Goal: Check status: Check status

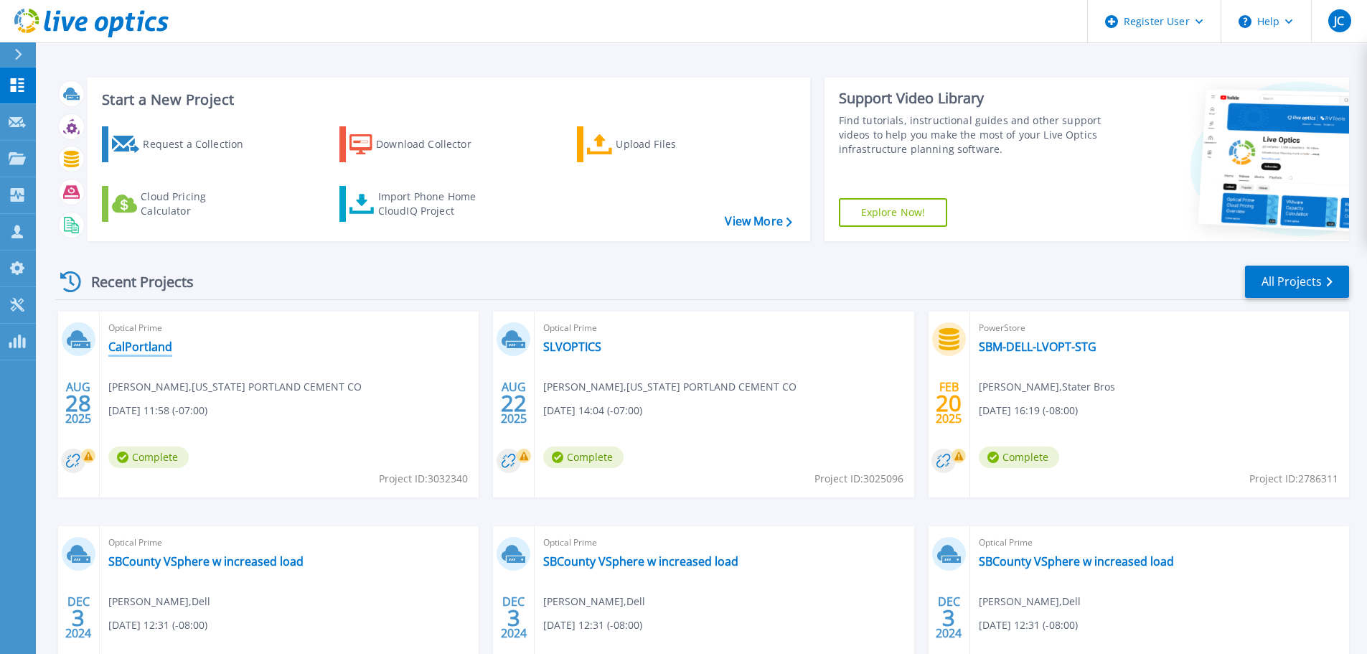
click at [168, 352] on link "CalPortland" at bounding box center [140, 346] width 64 height 14
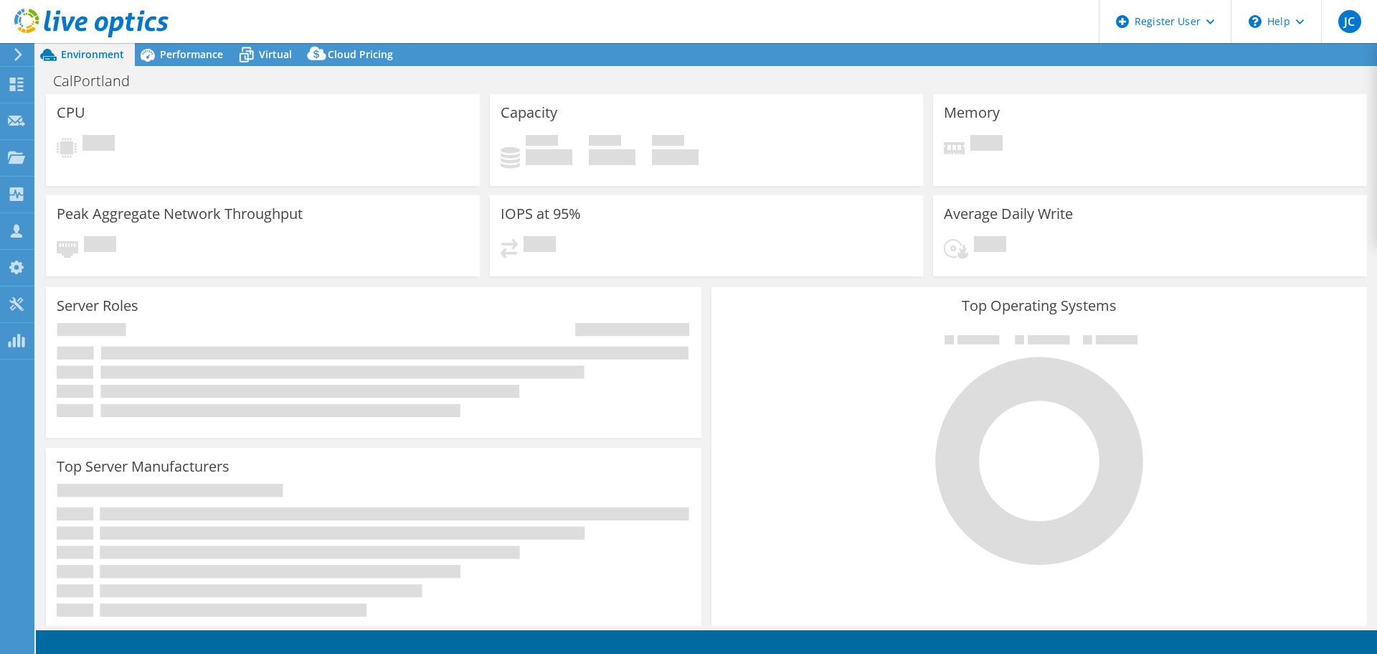
select select "USD"
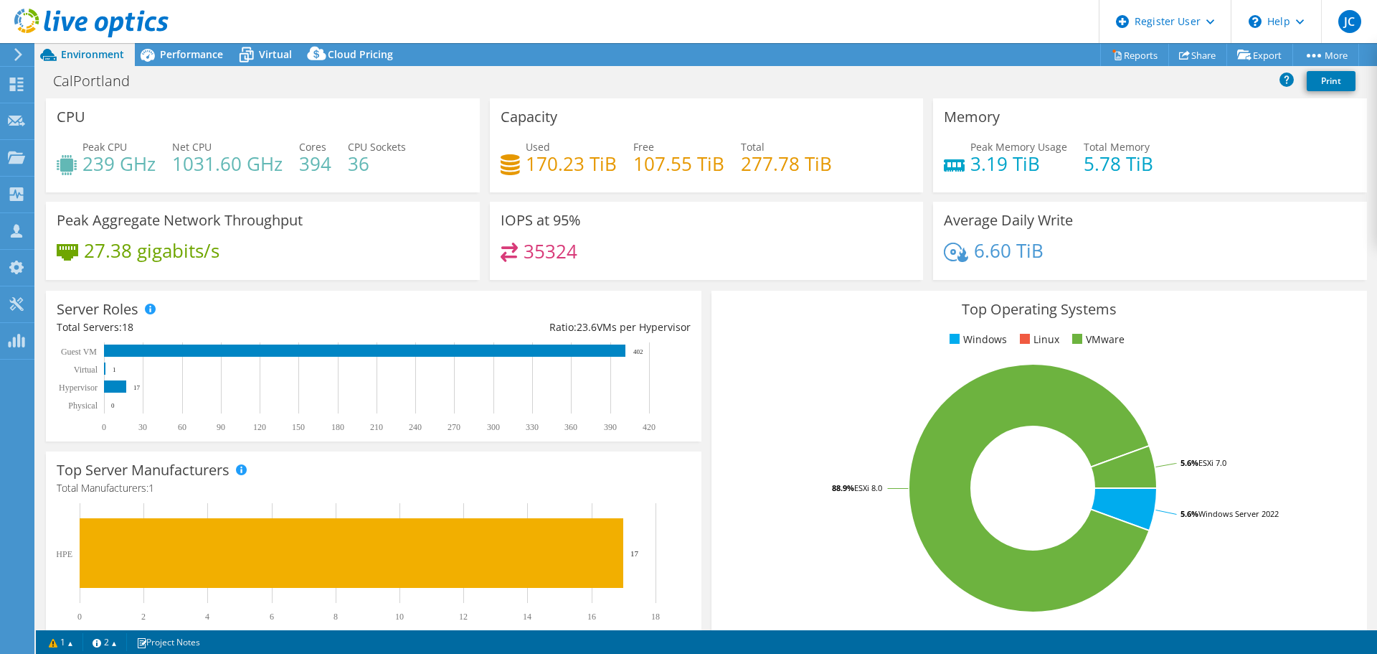
click at [168, 47] on div at bounding box center [84, 24] width 169 height 48
click at [170, 56] on span "Performance" at bounding box center [191, 54] width 63 height 14
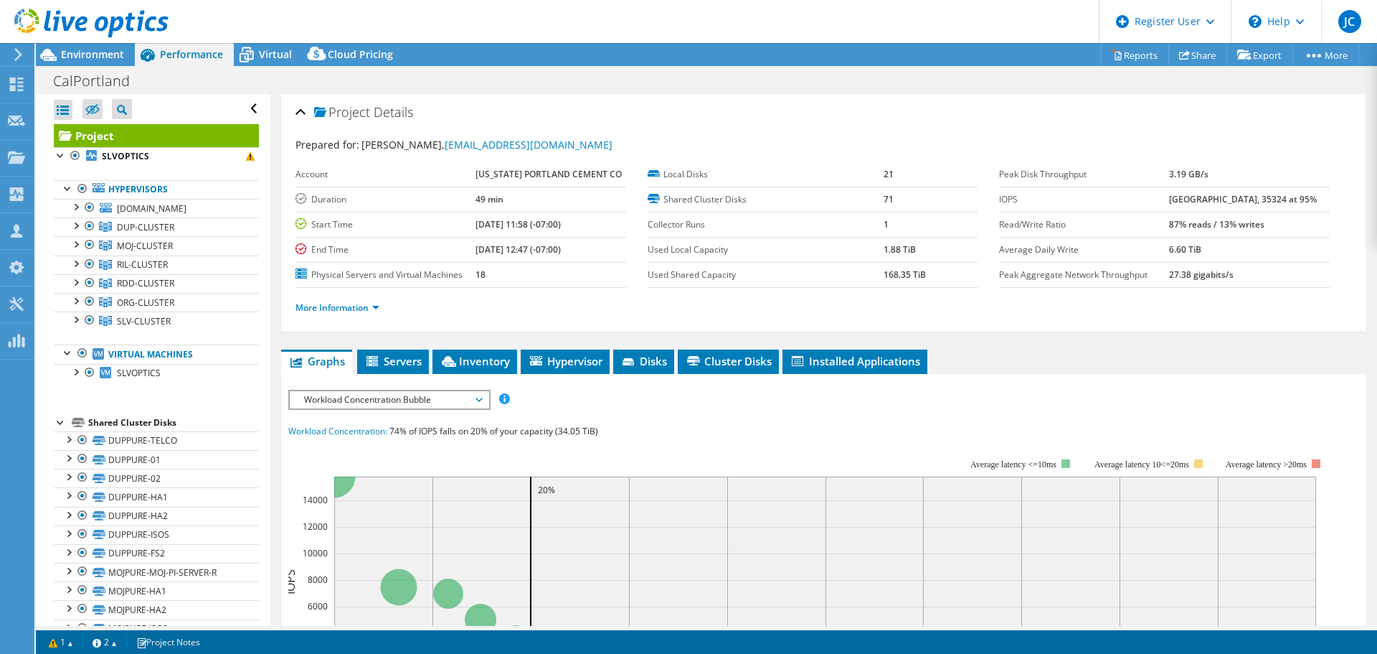
click at [77, 22] on use at bounding box center [91, 23] width 154 height 29
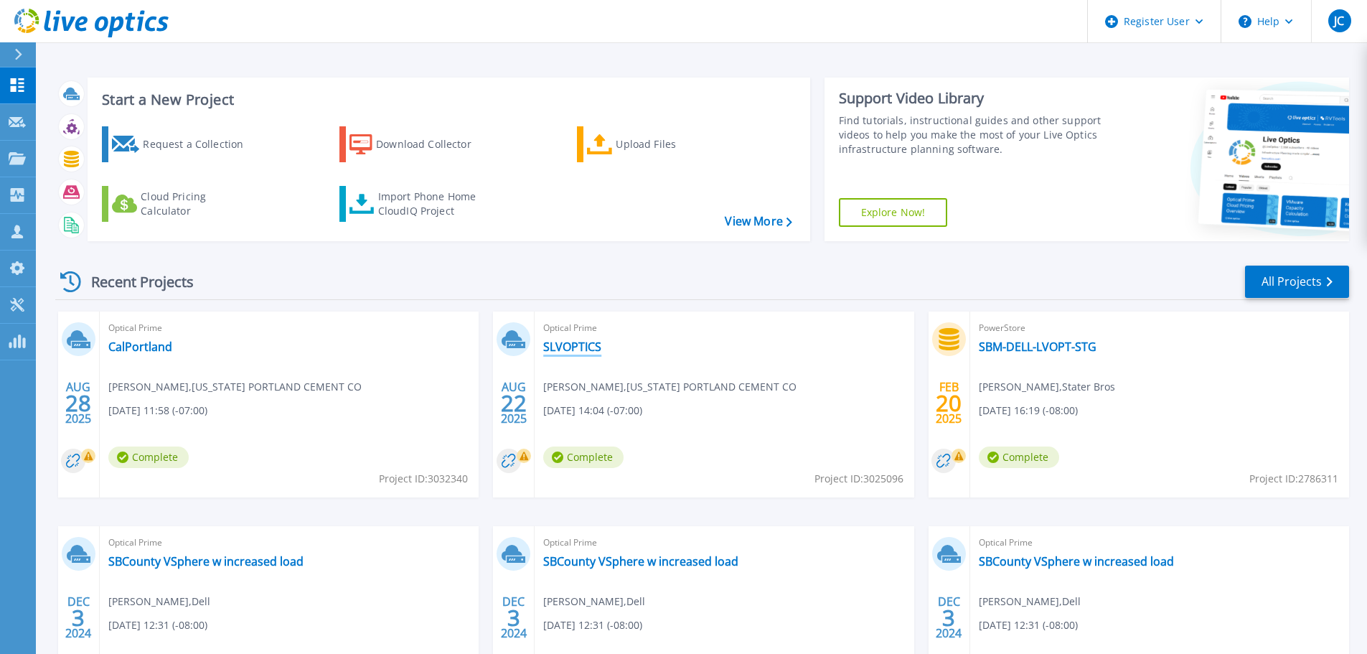
click at [562, 346] on link "SLVOPTICS" at bounding box center [572, 346] width 58 height 14
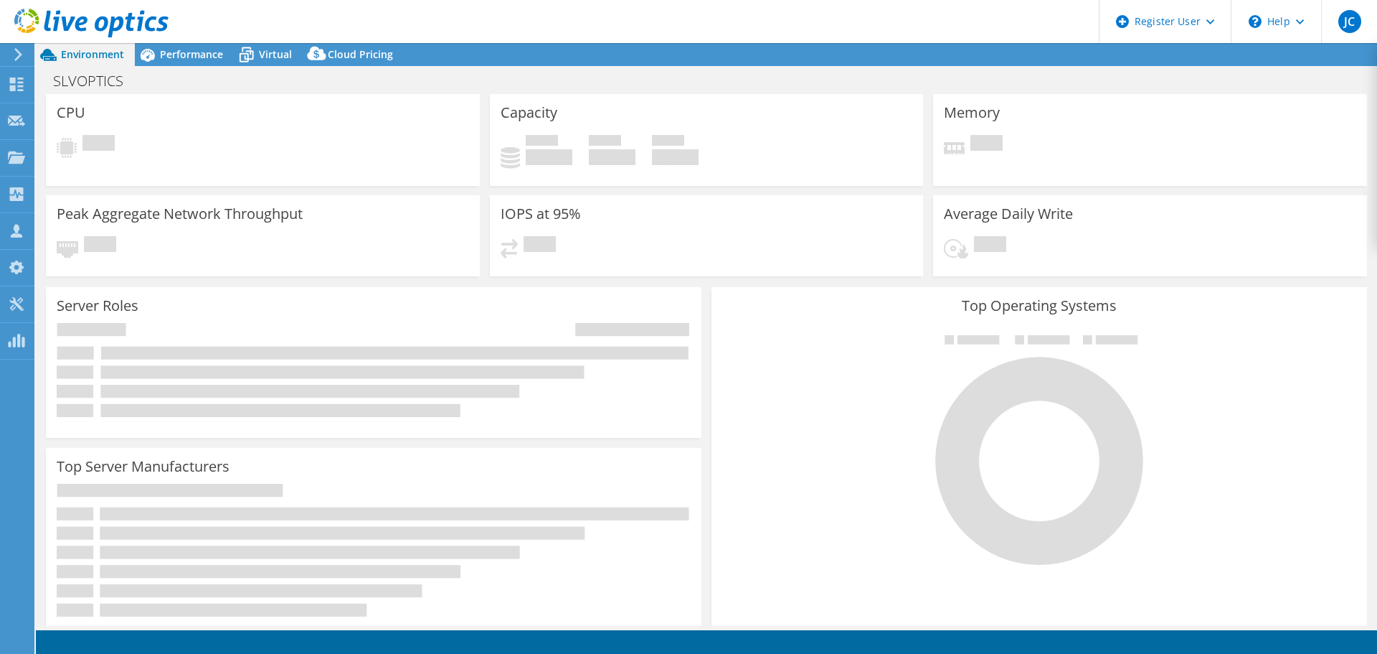
select select "USD"
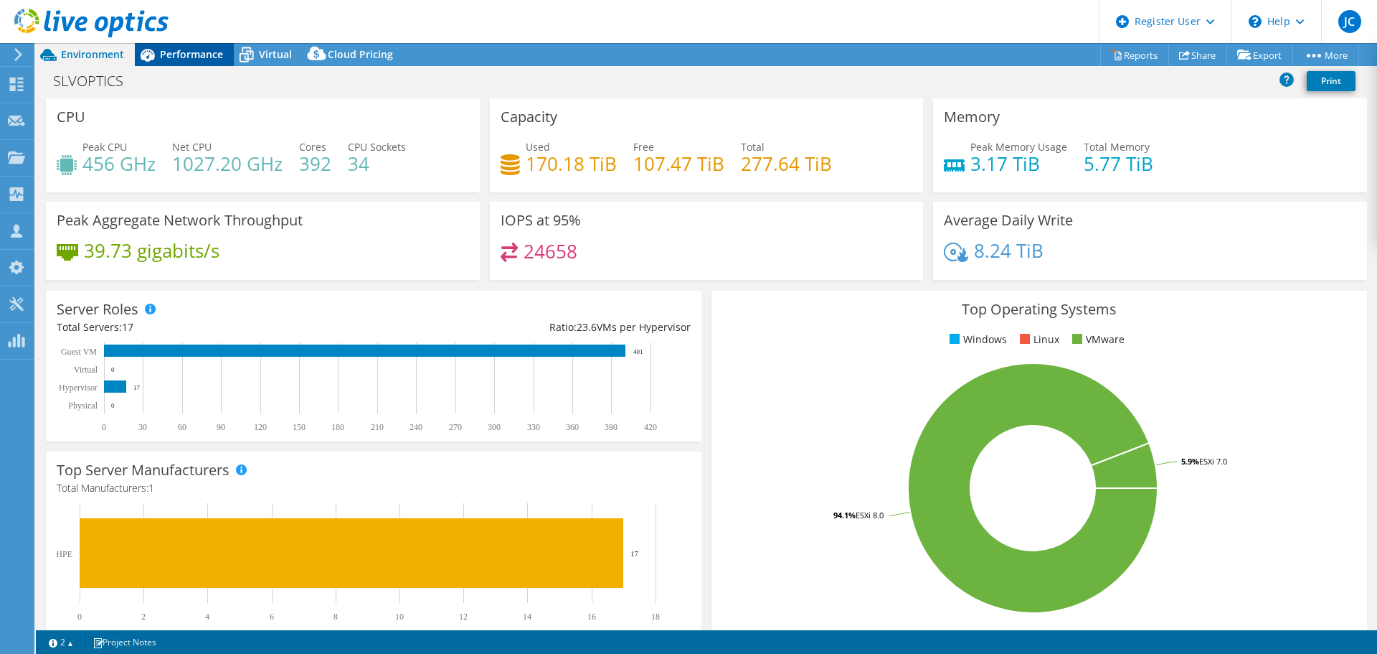
click at [184, 50] on span "Performance" at bounding box center [191, 54] width 63 height 14
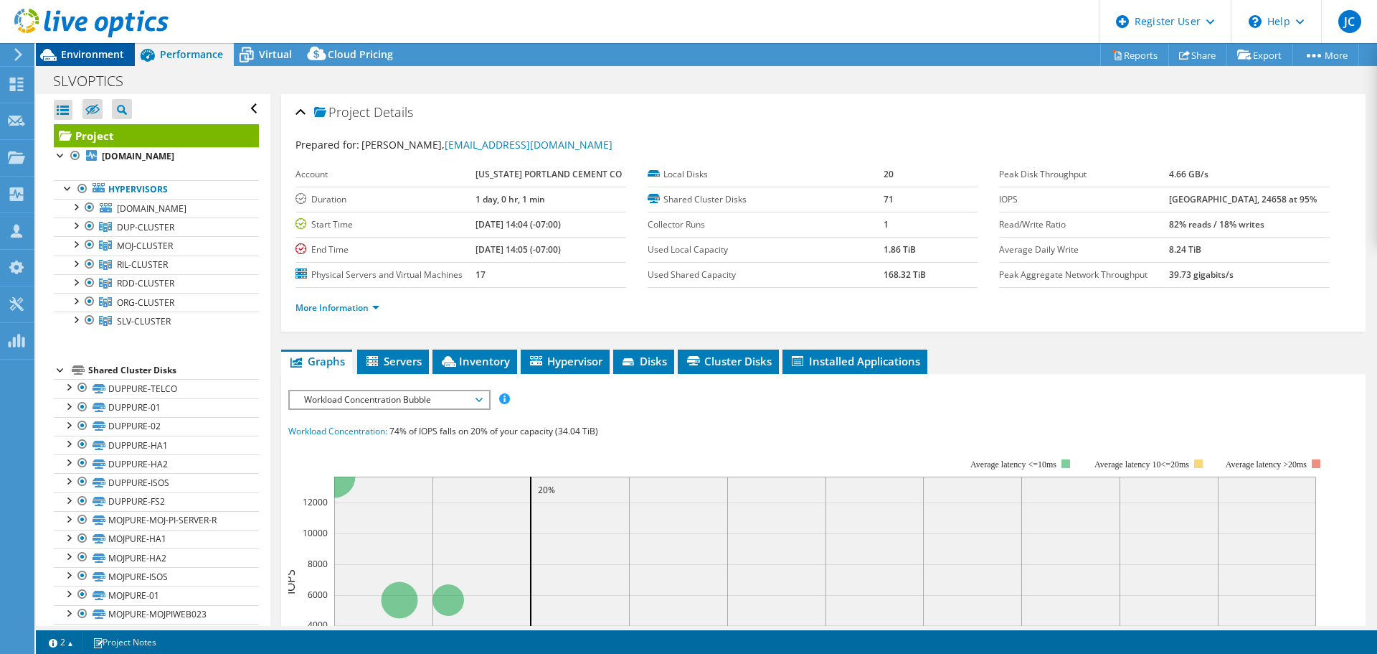
click at [74, 50] on span "Environment" at bounding box center [92, 54] width 63 height 14
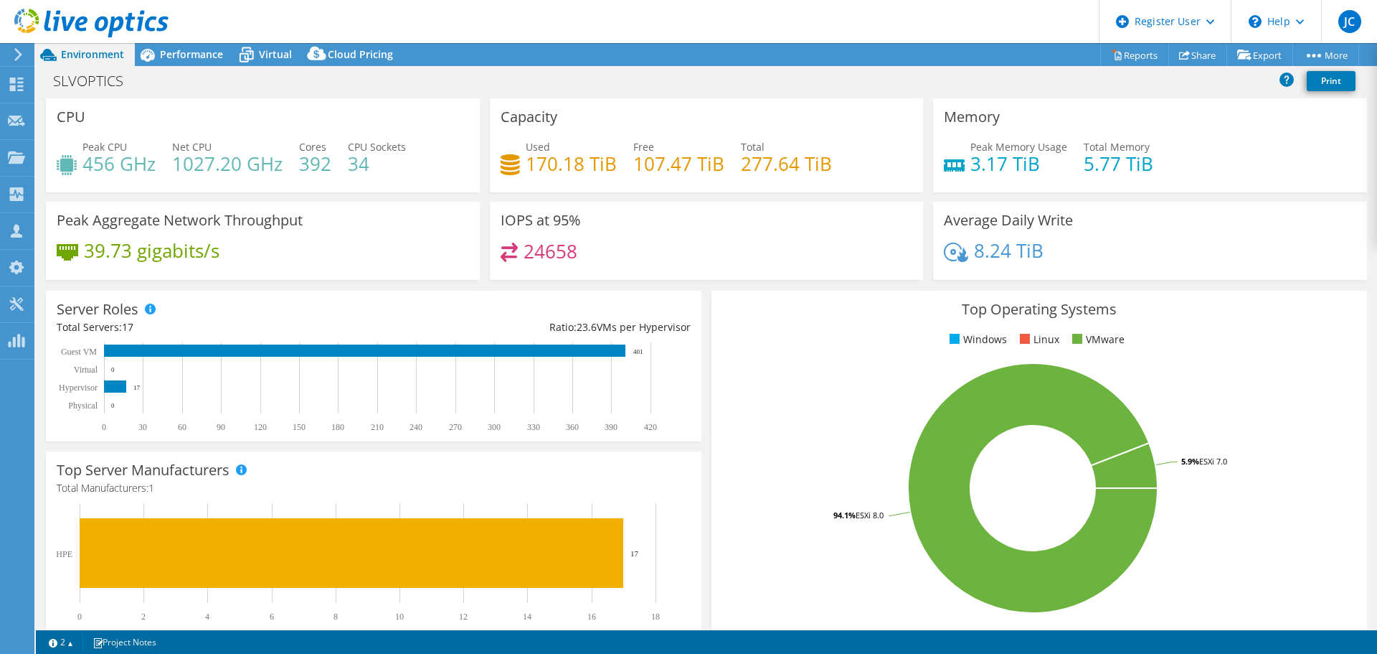
click at [82, 23] on use at bounding box center [91, 23] width 154 height 29
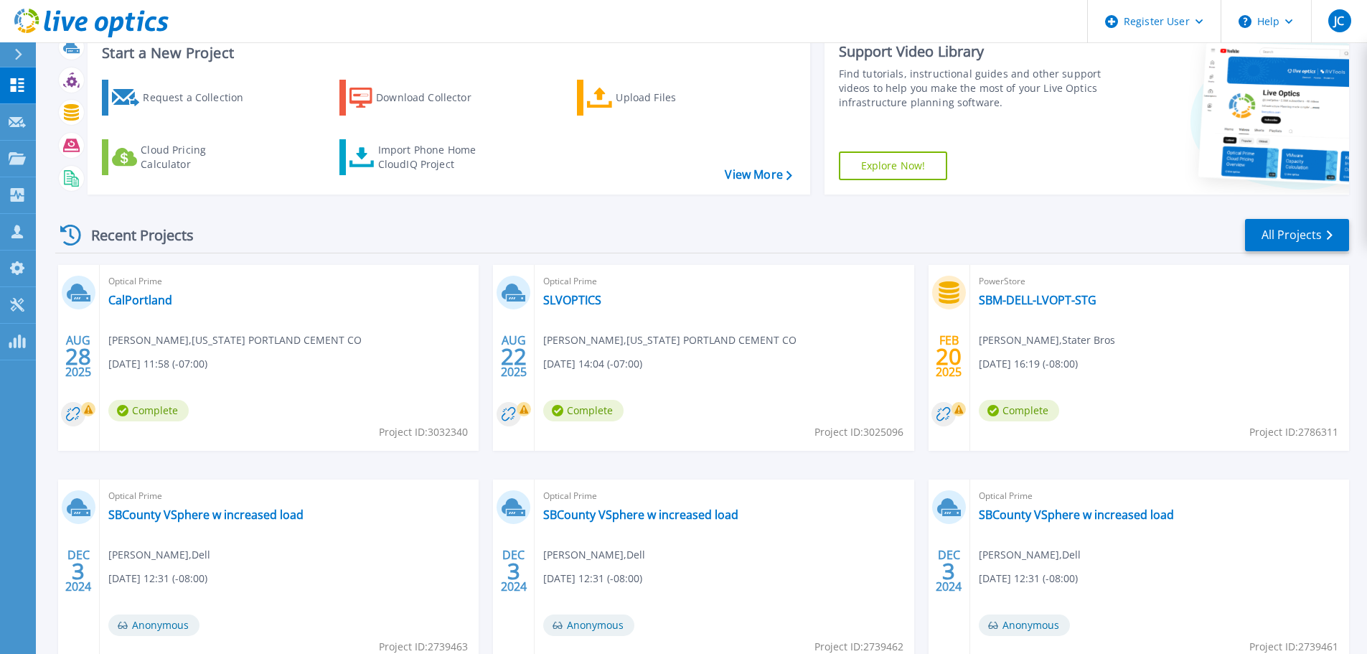
scroll to position [72, 0]
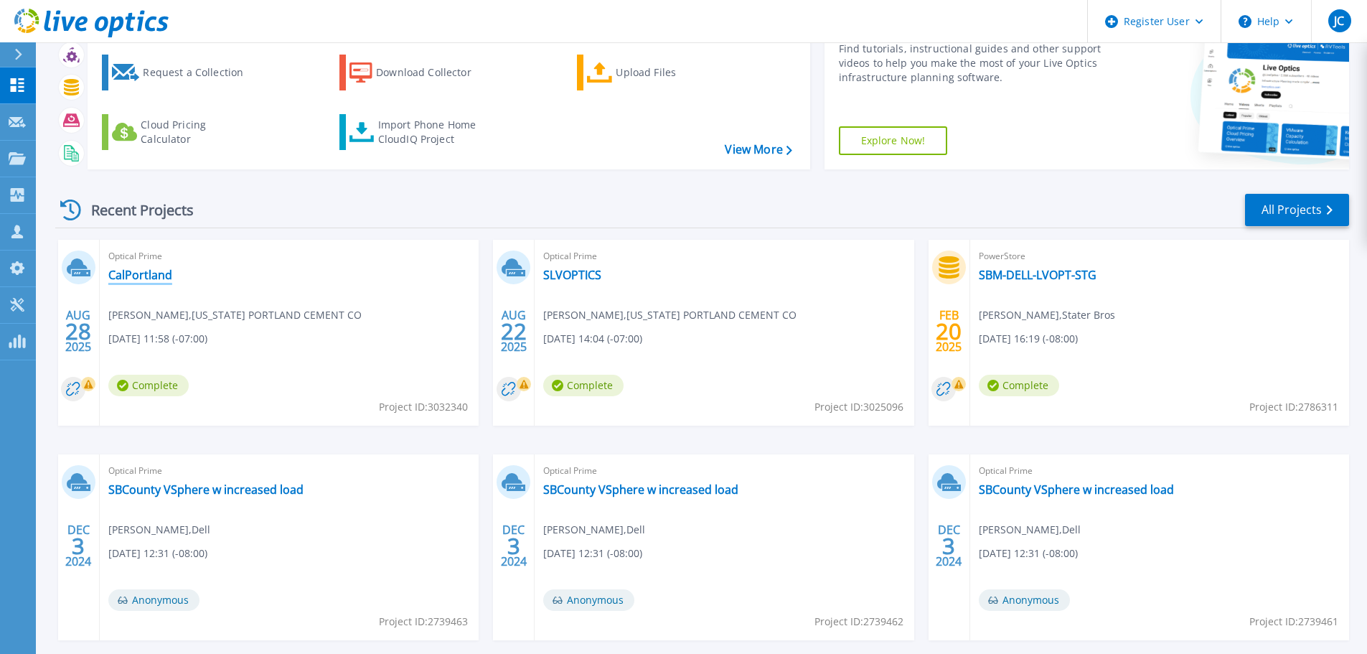
click at [148, 271] on link "CalPortland" at bounding box center [140, 275] width 64 height 14
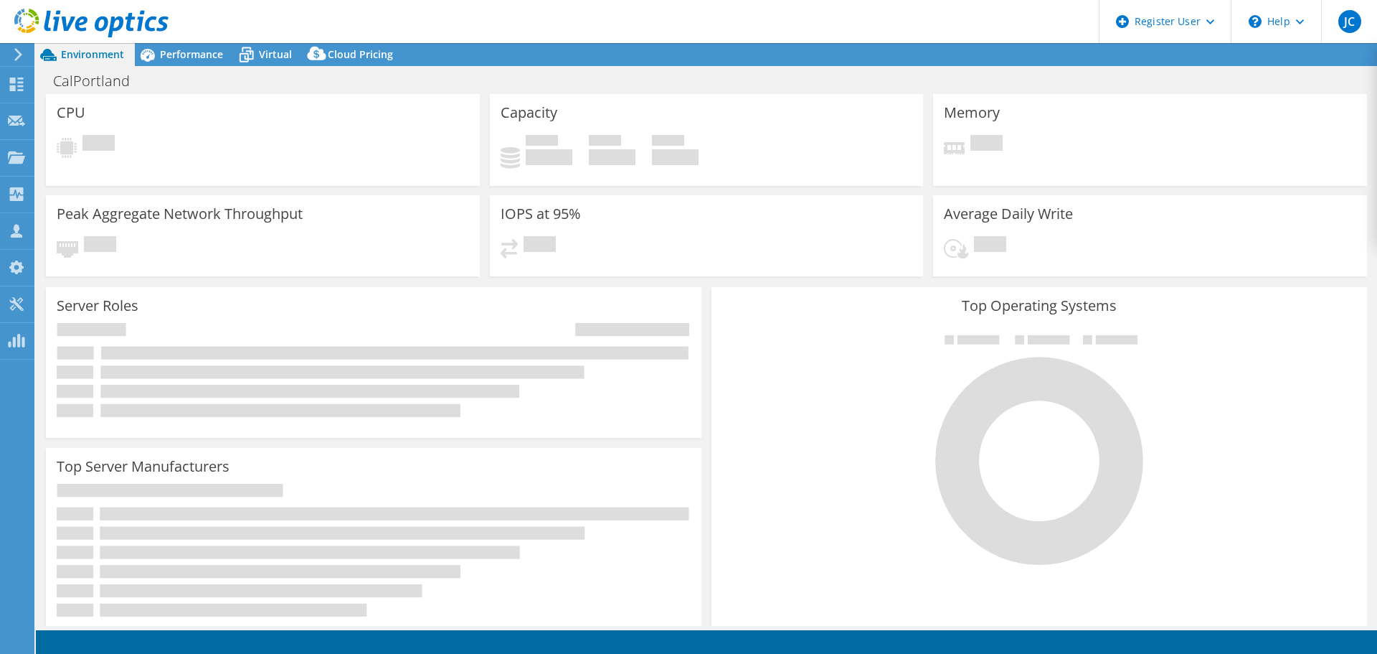
select select "USD"
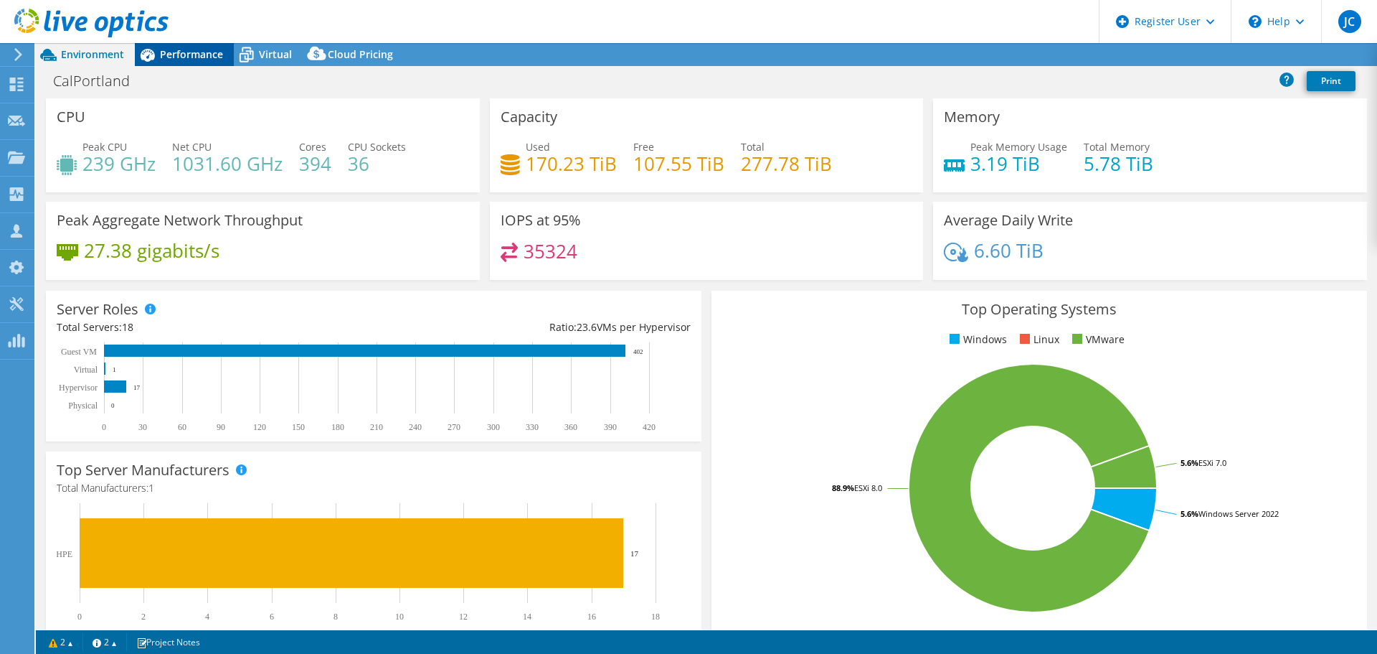
click at [182, 56] on span "Performance" at bounding box center [191, 54] width 63 height 14
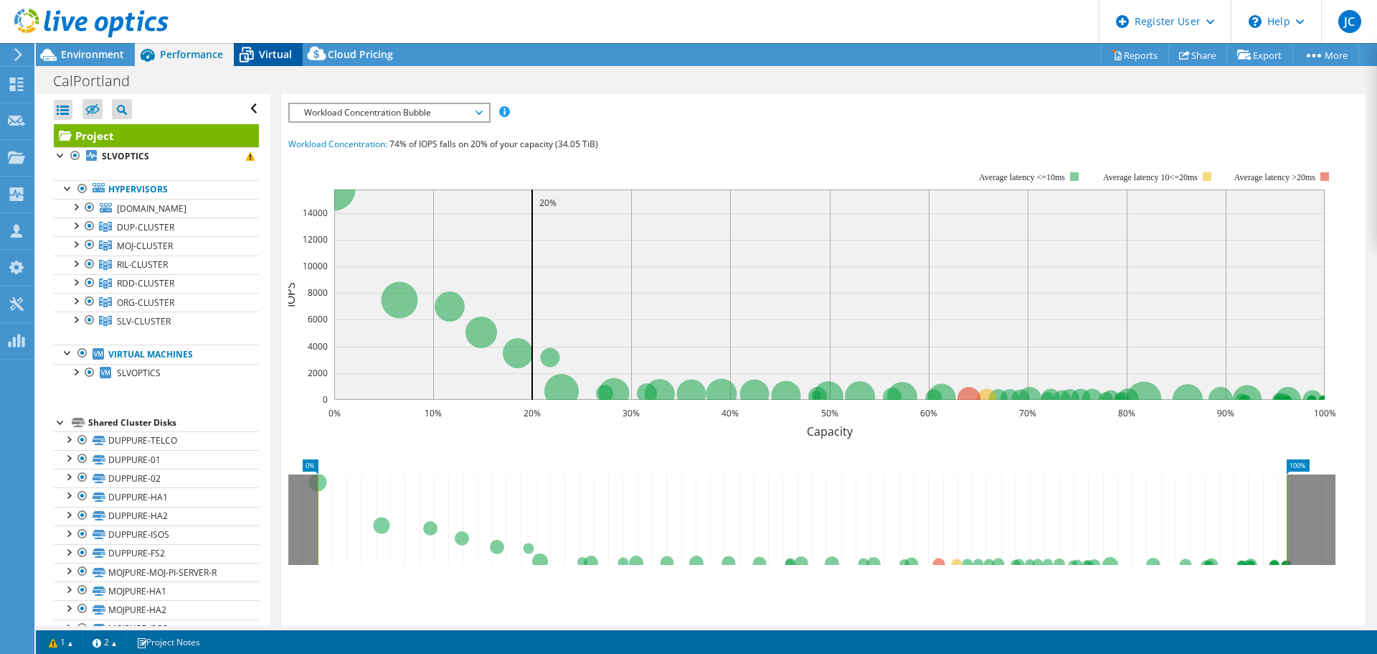
click at [268, 52] on span "Virtual" at bounding box center [275, 54] width 33 height 14
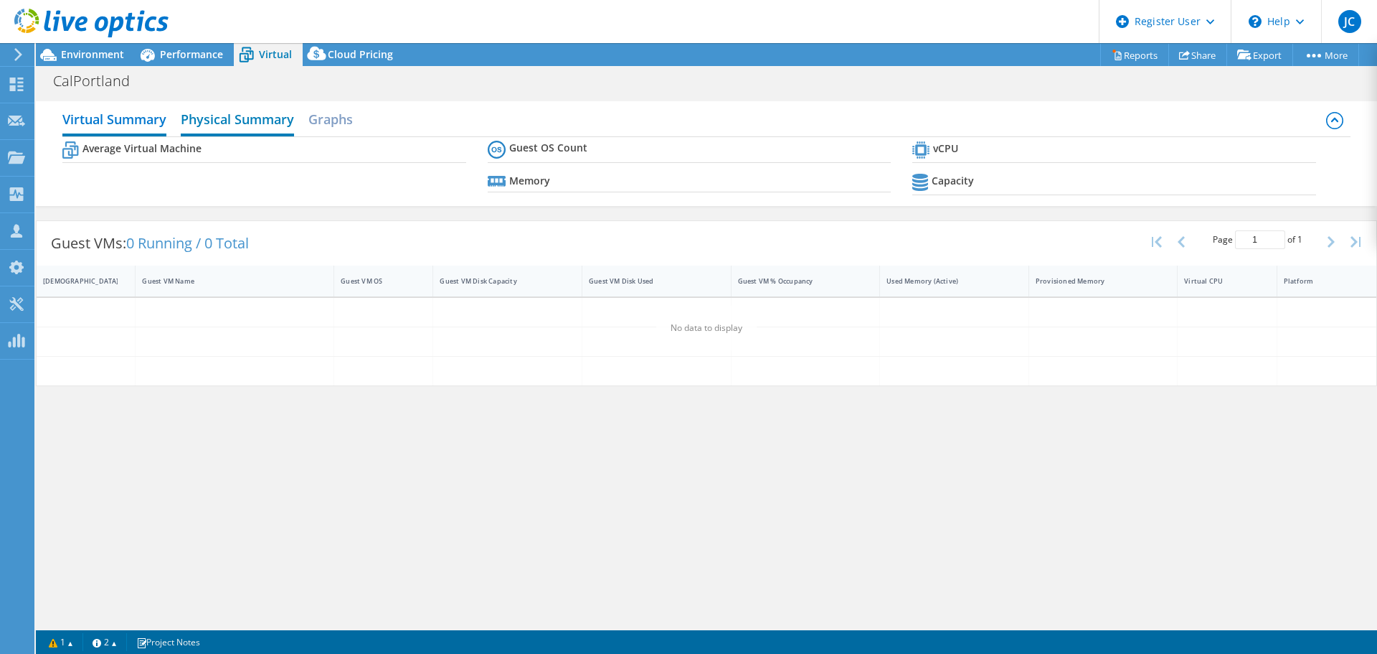
click at [255, 112] on h2 "Physical Summary" at bounding box center [237, 121] width 113 height 32
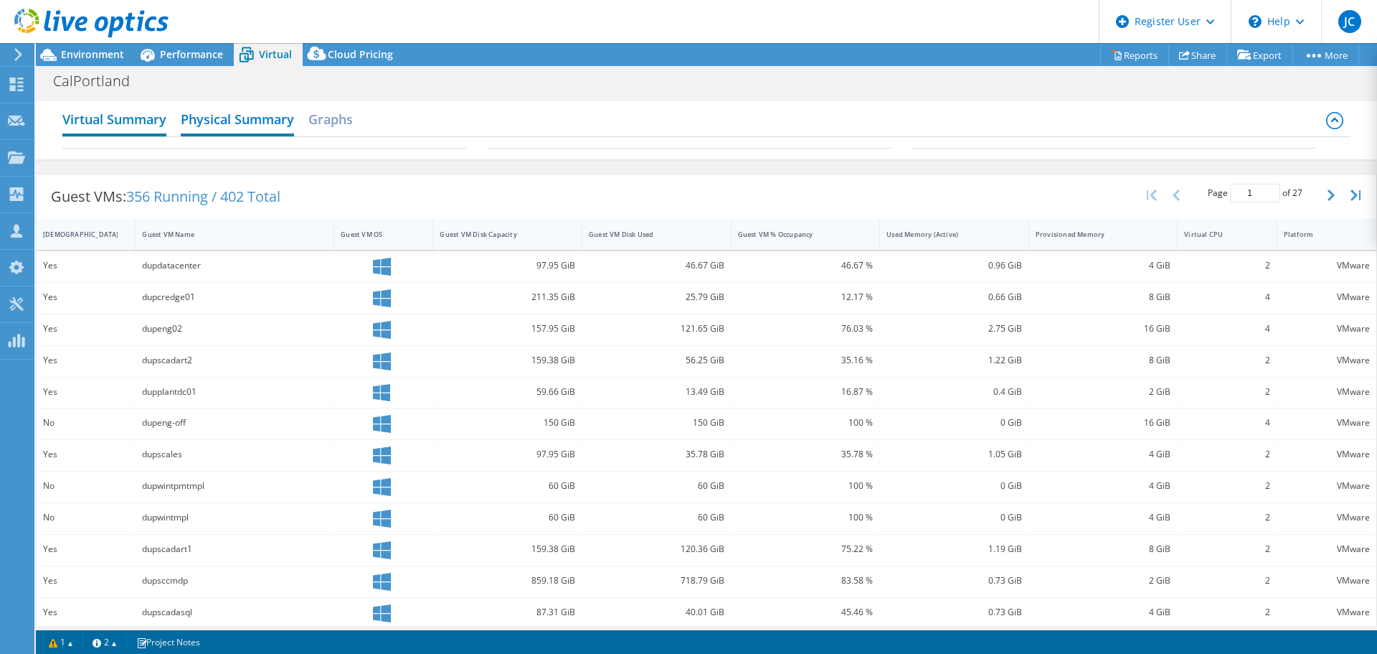
click at [137, 116] on h2 "Virtual Summary" at bounding box center [114, 121] width 104 height 32
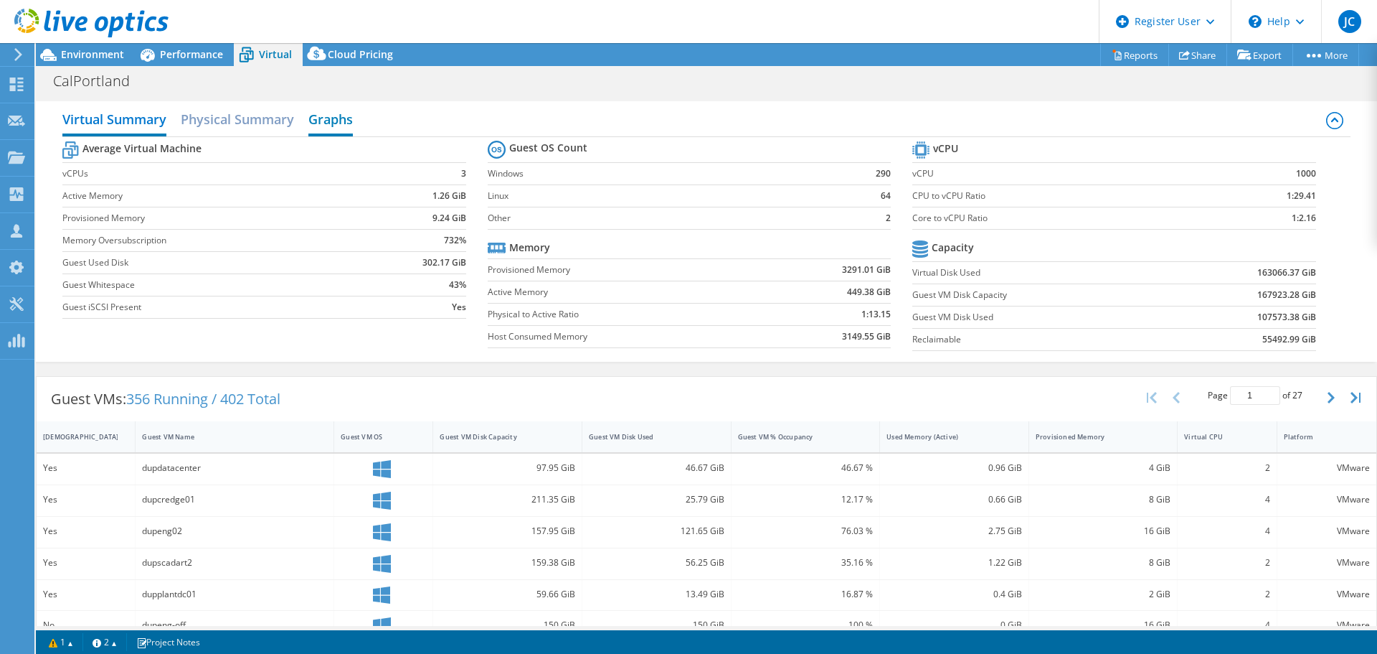
click at [326, 121] on h2 "Graphs" at bounding box center [330, 121] width 44 height 32
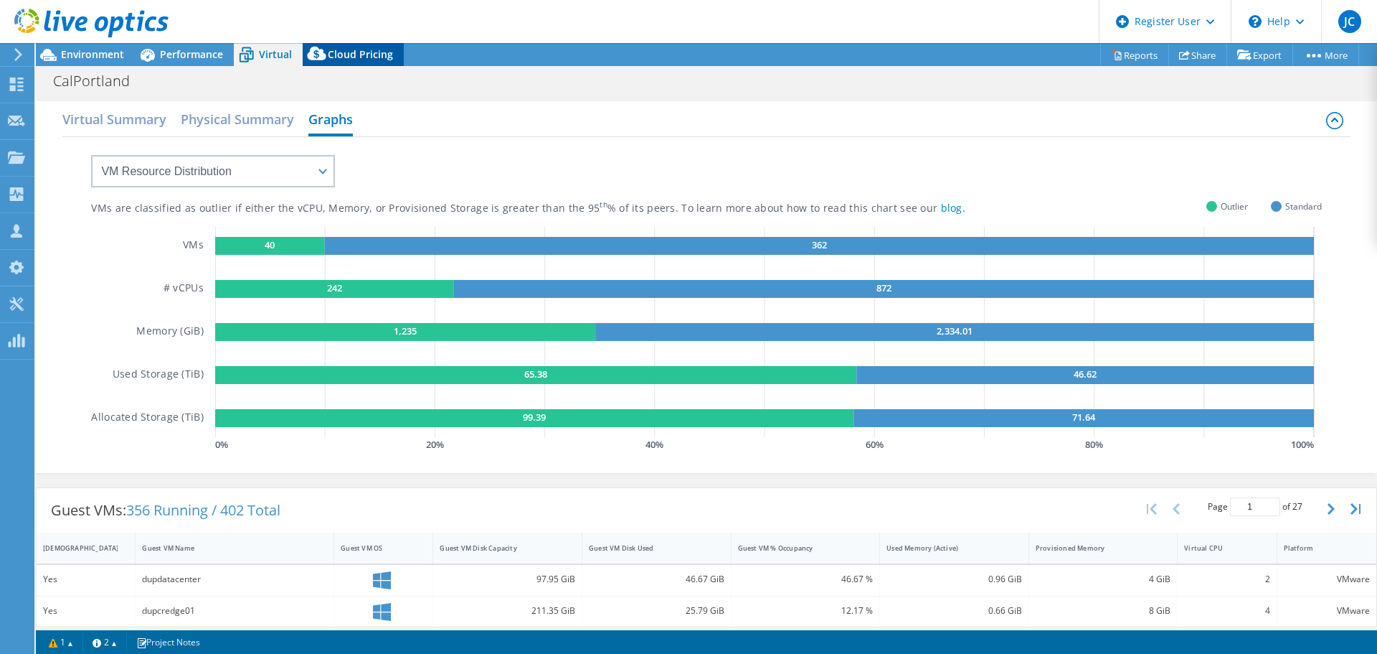
click at [342, 56] on span "Cloud Pricing" at bounding box center [360, 54] width 65 height 14
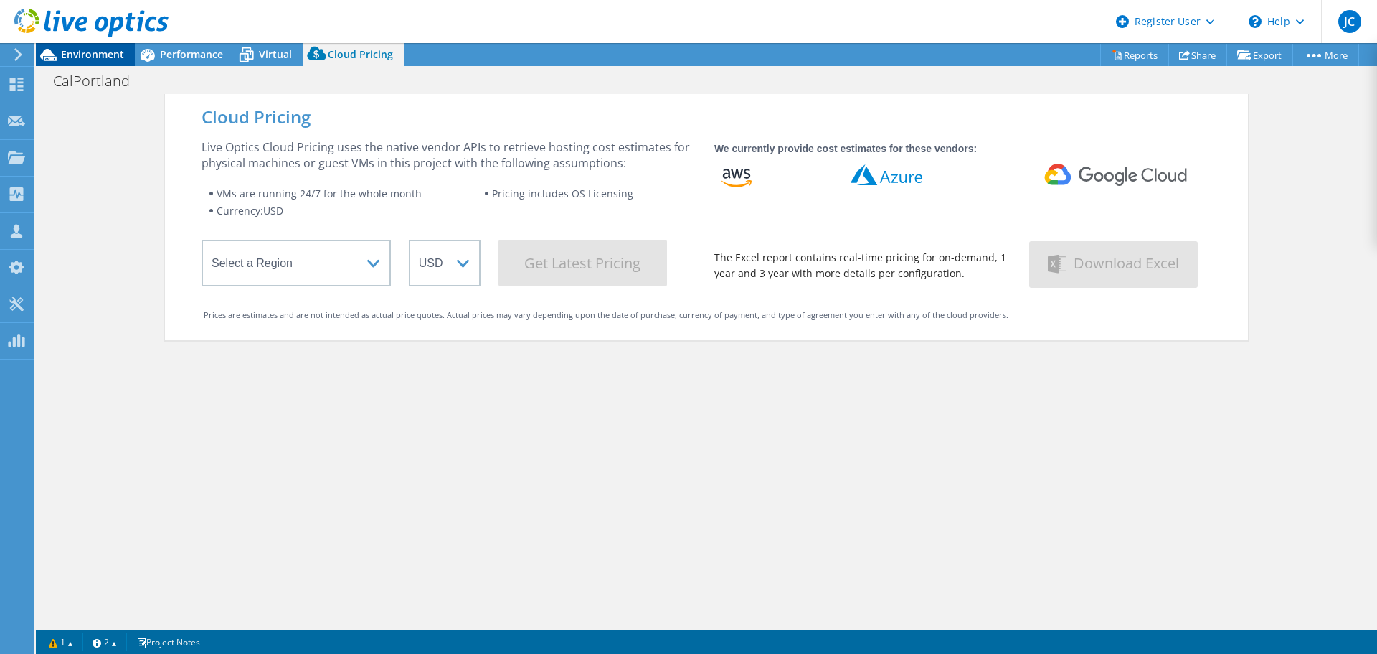
click at [95, 57] on span "Environment" at bounding box center [92, 54] width 63 height 14
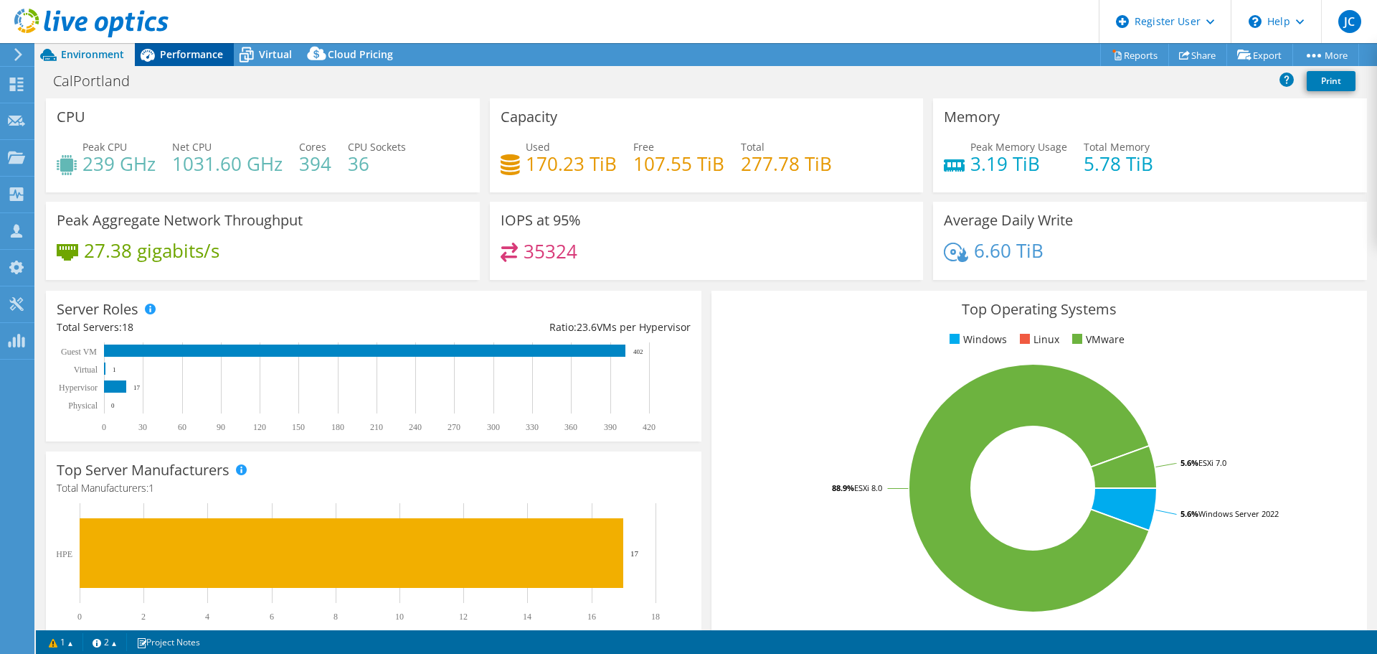
click at [164, 58] on span "Performance" at bounding box center [191, 54] width 63 height 14
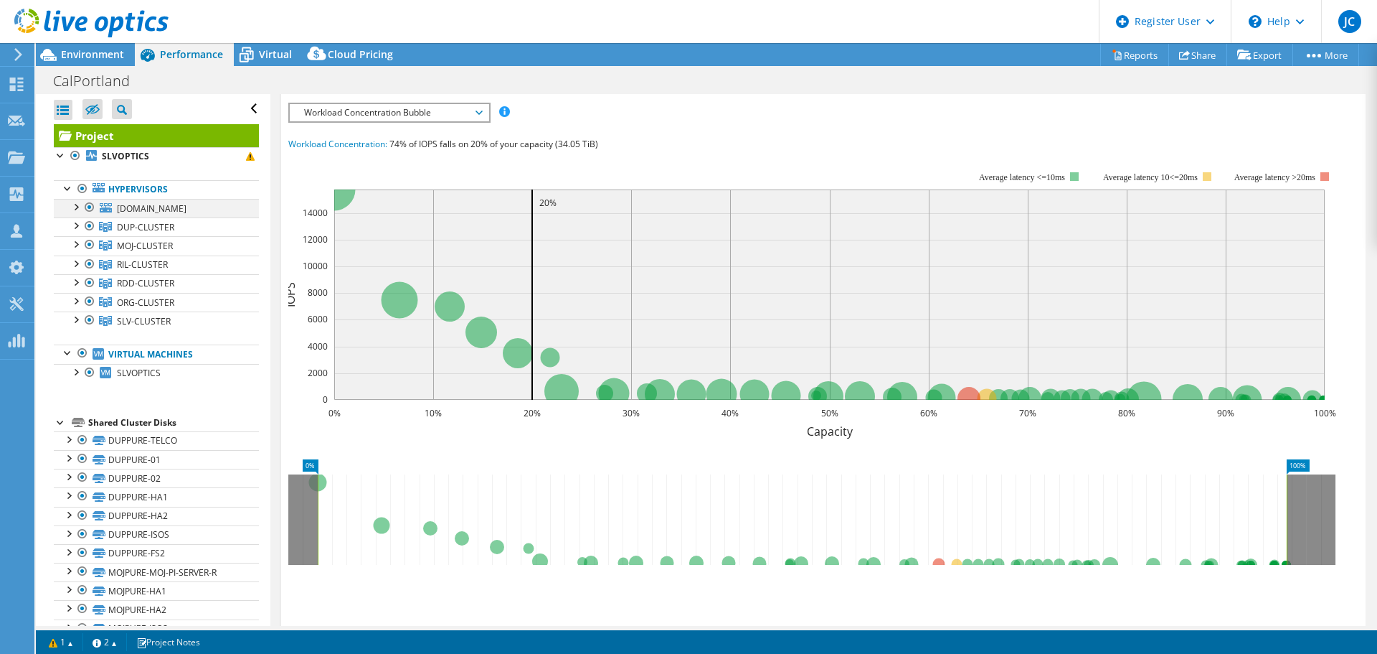
click at [90, 212] on div at bounding box center [90, 207] width 14 height 17
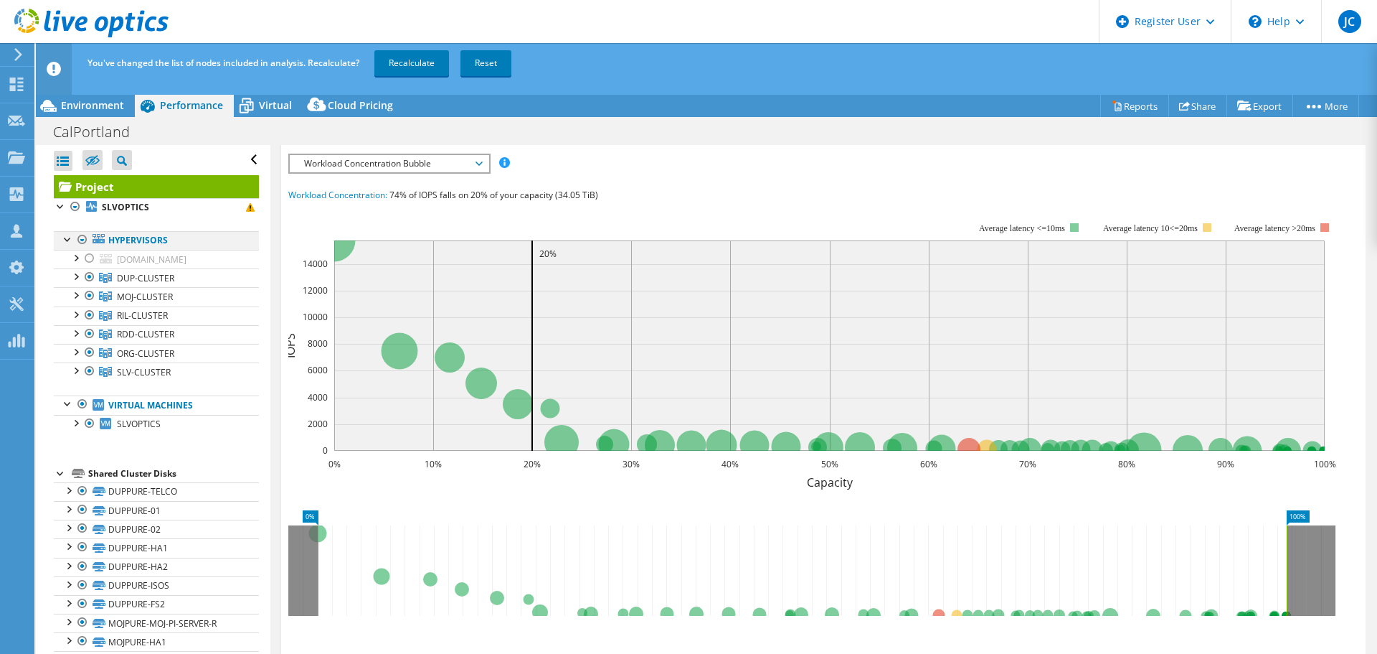
click at [85, 239] on div at bounding box center [82, 239] width 14 height 17
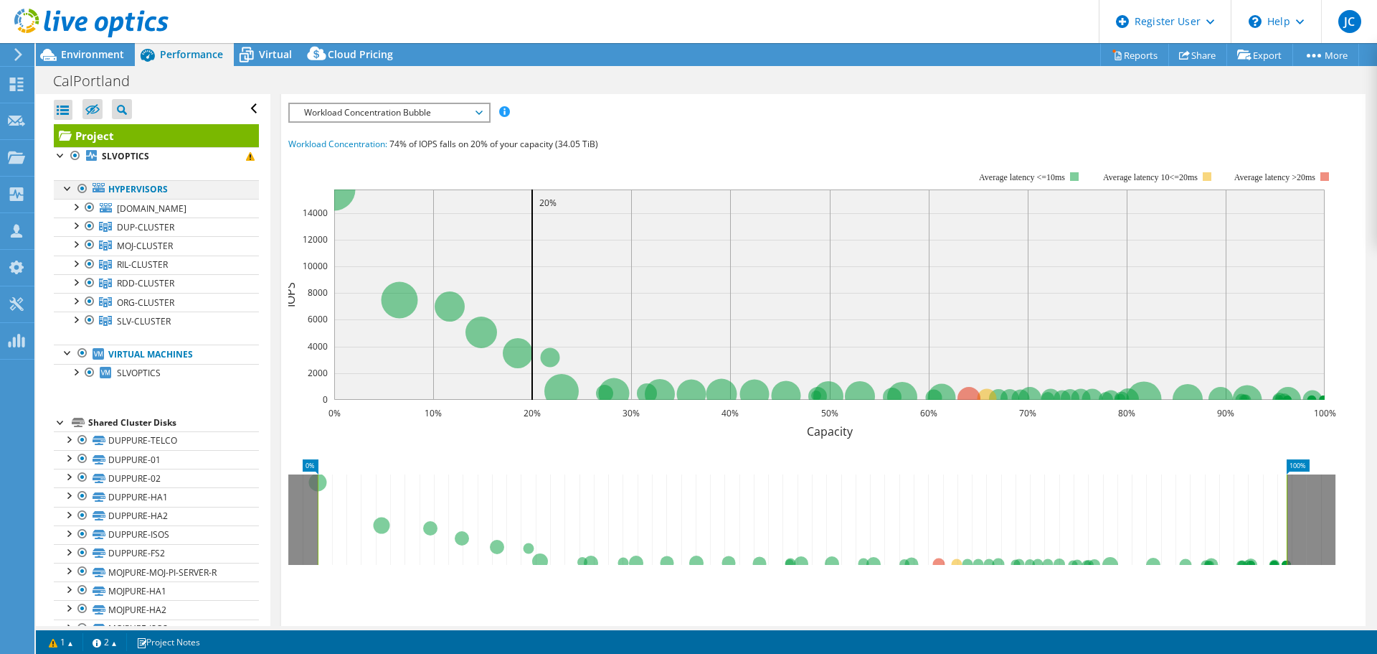
click at [85, 187] on div at bounding box center [82, 188] width 14 height 17
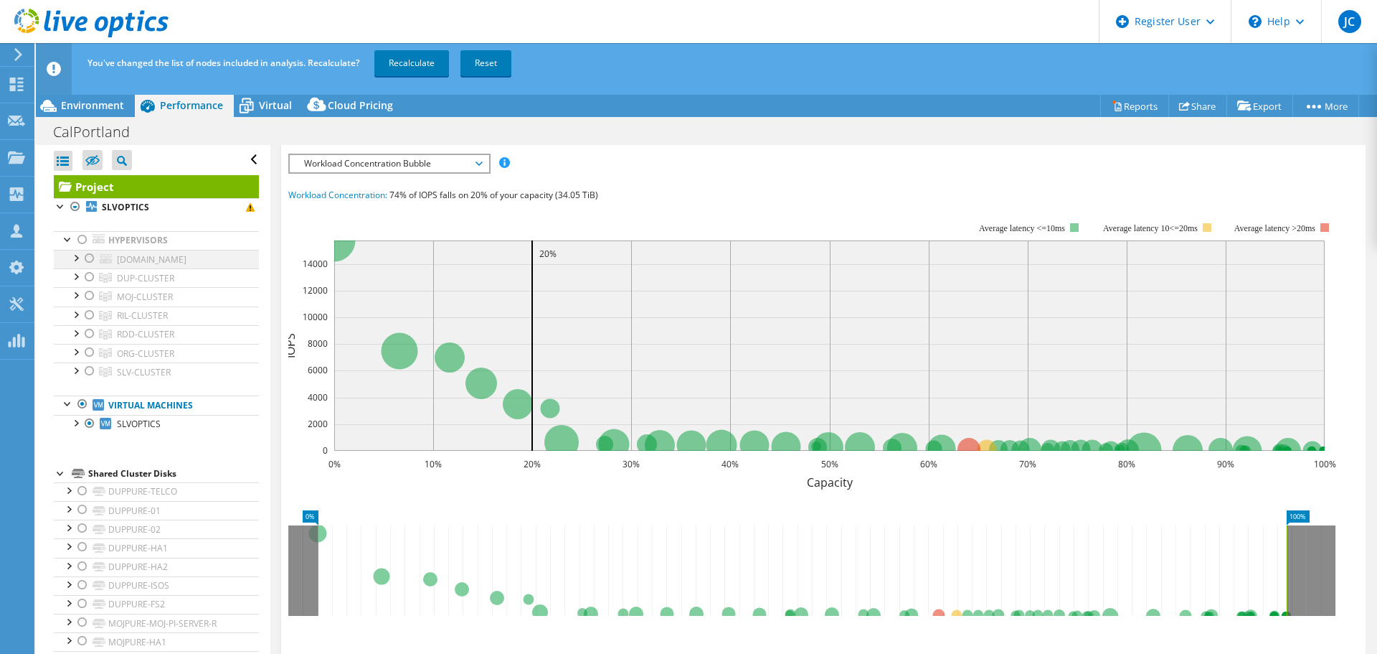
click at [87, 258] on div at bounding box center [90, 258] width 14 height 17
click at [90, 273] on div at bounding box center [90, 276] width 14 height 17
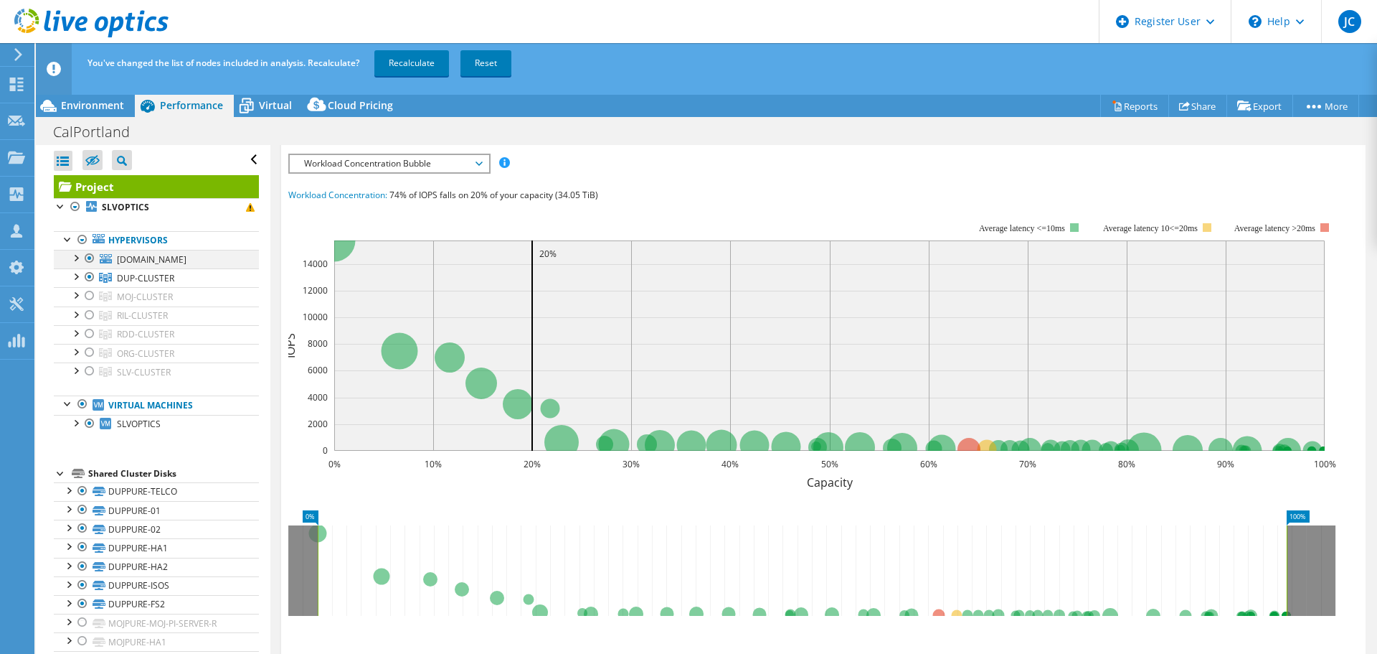
click at [90, 255] on div at bounding box center [90, 258] width 14 height 17
click at [92, 295] on div at bounding box center [90, 295] width 14 height 17
click at [87, 277] on div at bounding box center [90, 276] width 14 height 17
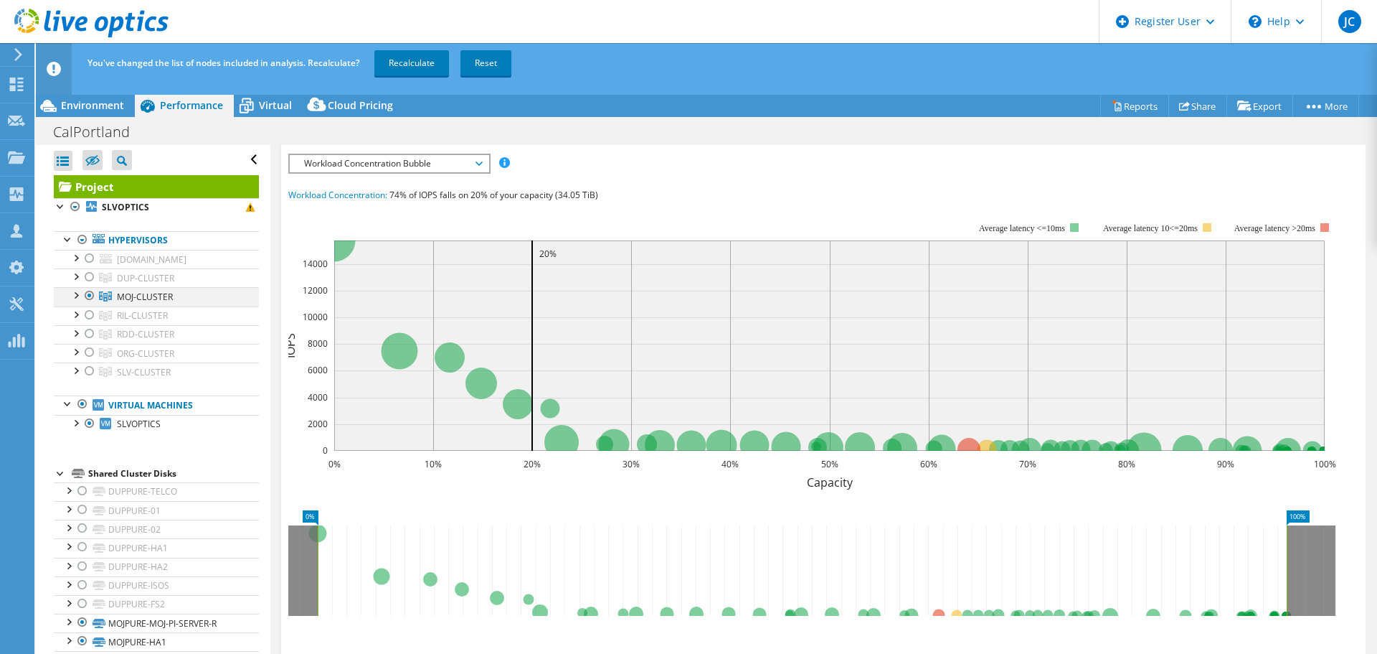
click at [88, 294] on div at bounding box center [90, 295] width 14 height 17
click at [84, 240] on div at bounding box center [82, 239] width 14 height 17
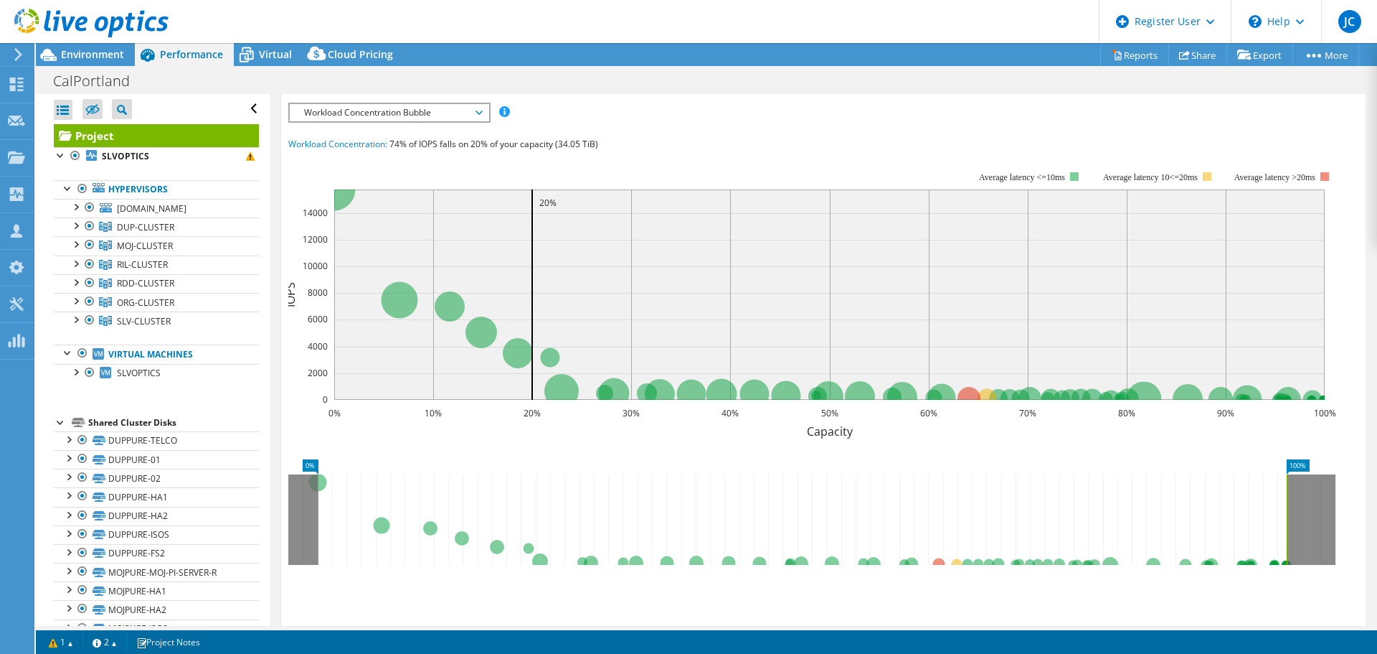
click at [41, 19] on icon at bounding box center [91, 23] width 154 height 29
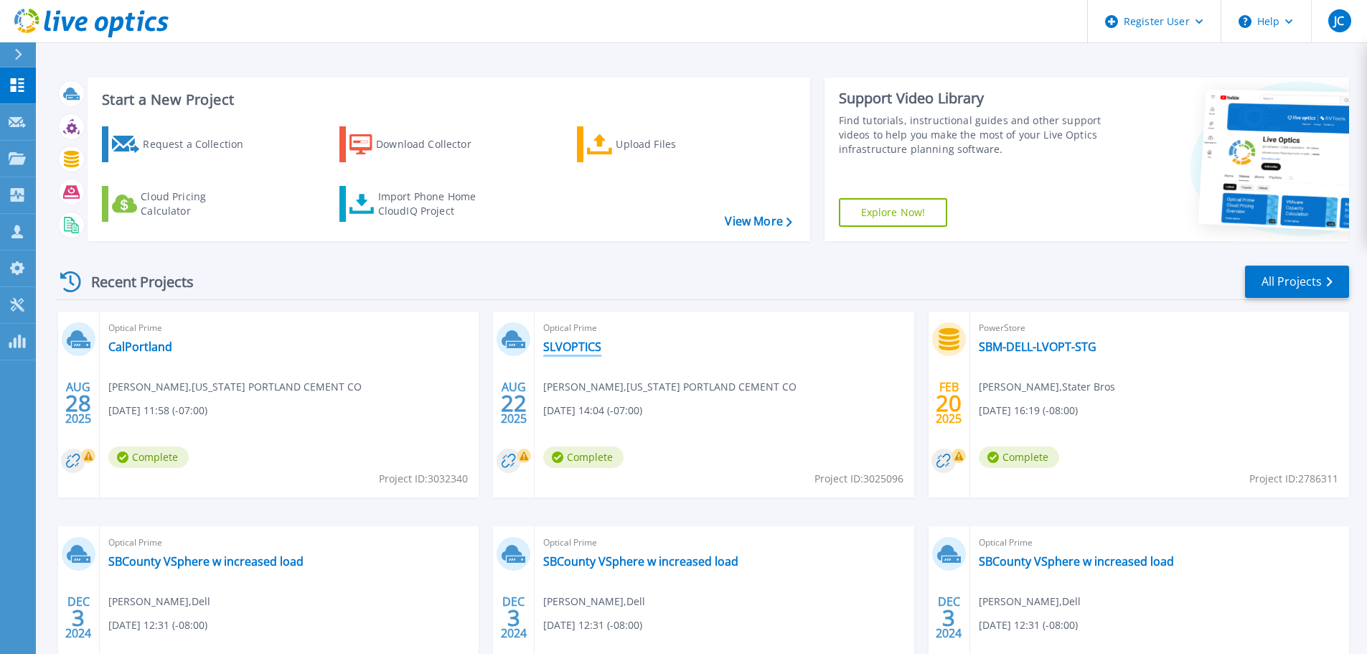
click at [587, 344] on link "SLVOPTICS" at bounding box center [572, 346] width 58 height 14
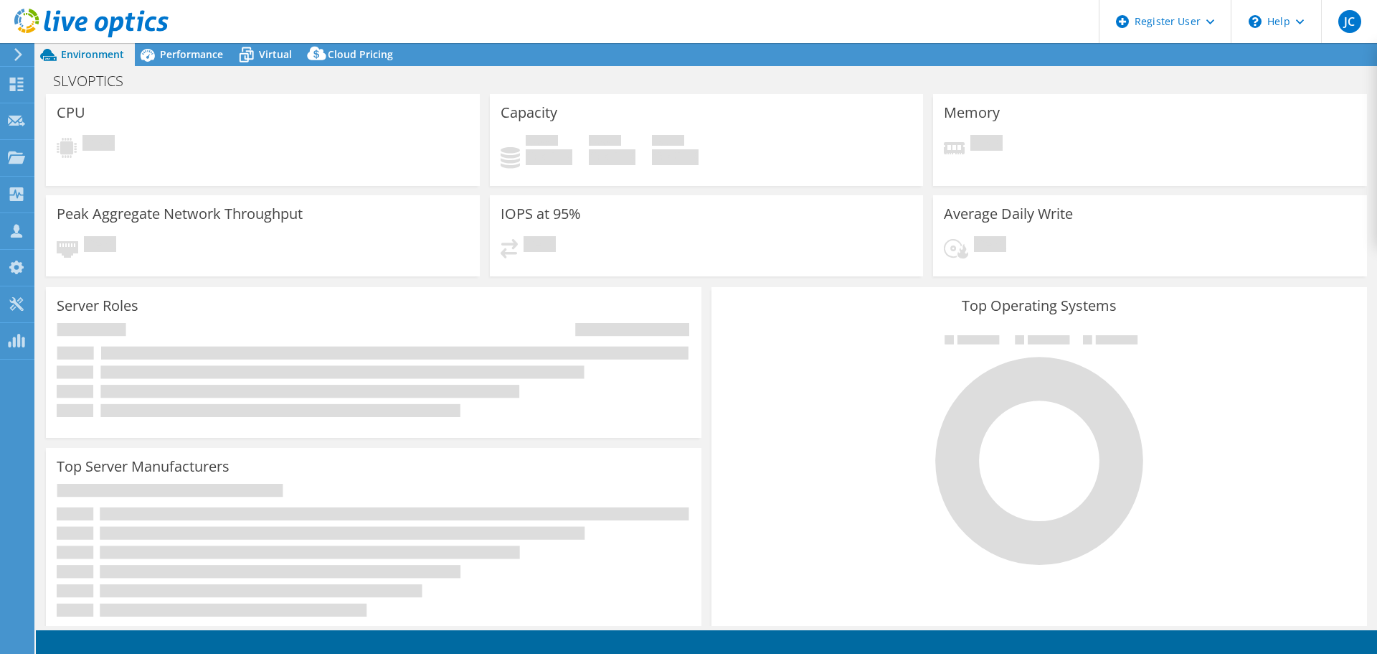
select select "USD"
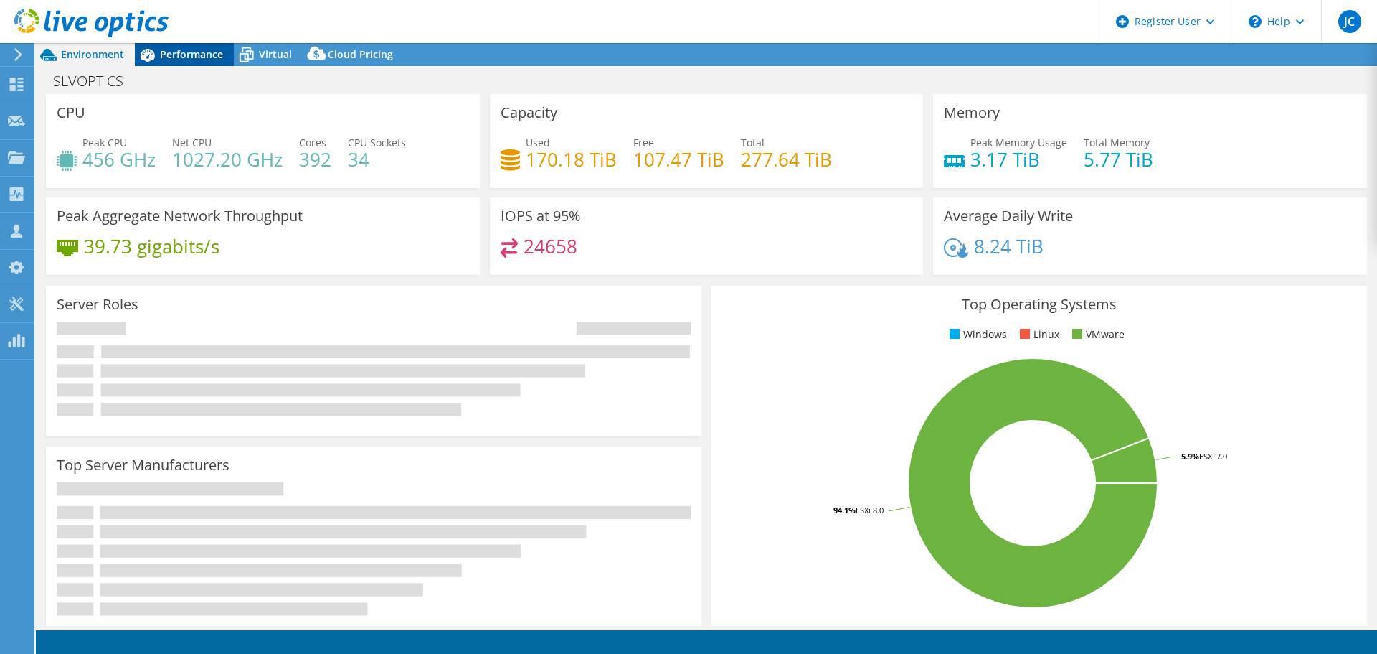
click at [189, 58] on span "Performance" at bounding box center [191, 54] width 63 height 14
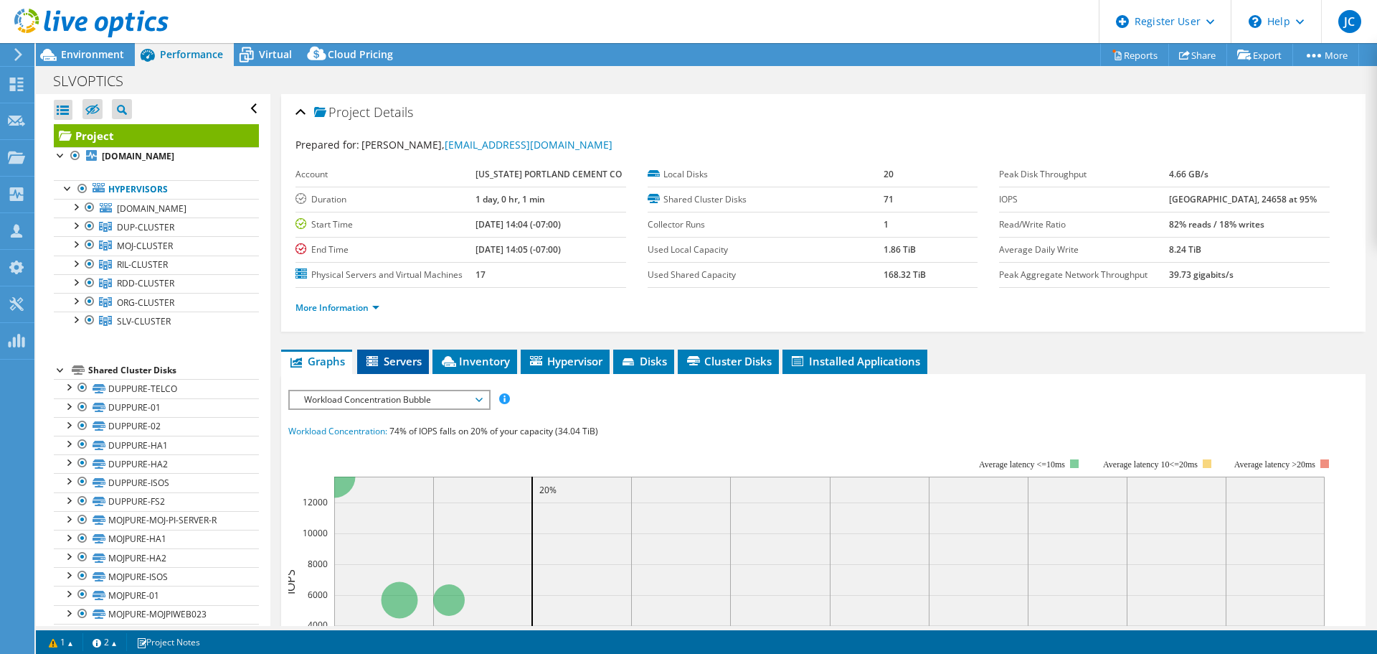
click at [399, 367] on span "Servers" at bounding box center [392, 361] width 57 height 14
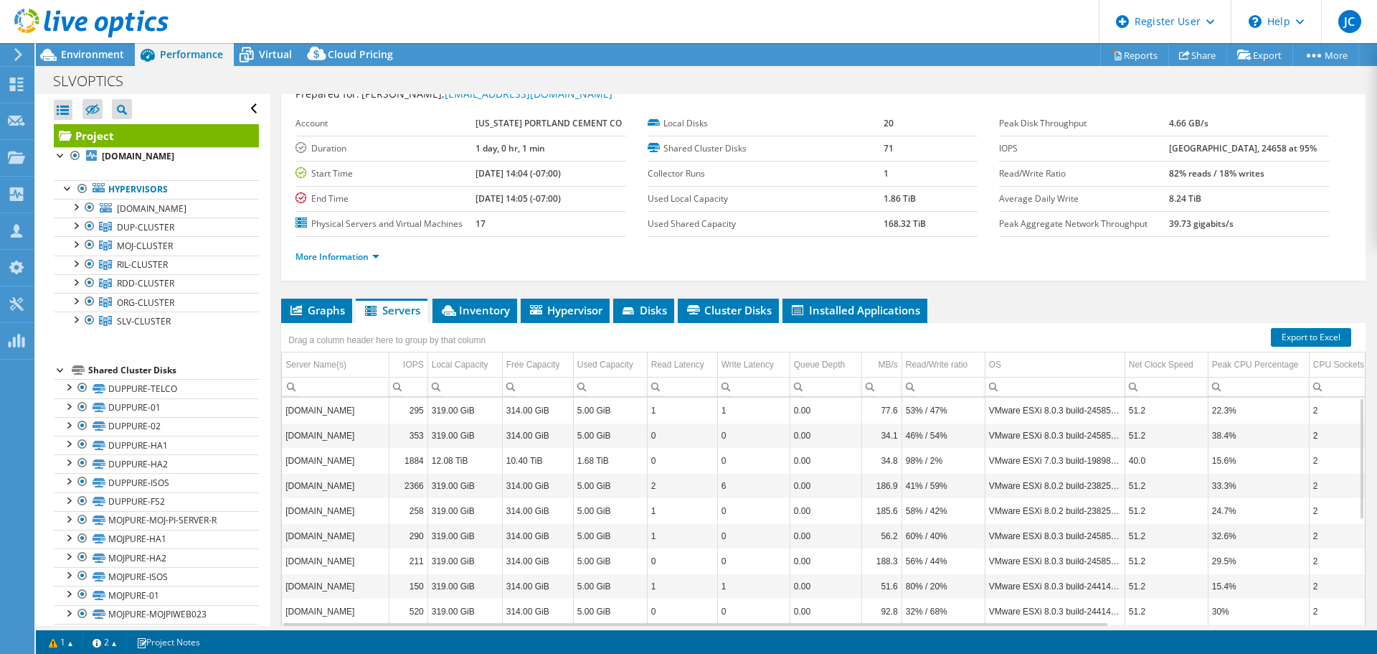
scroll to position [108, 0]
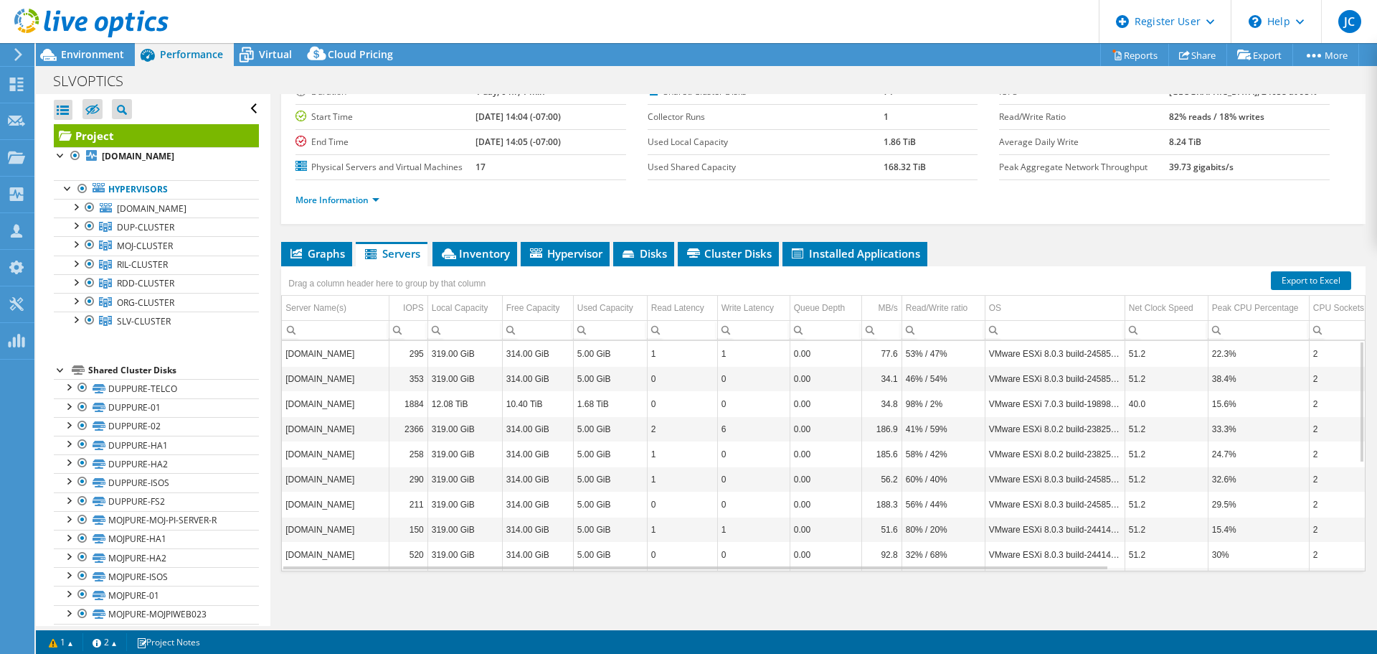
click at [470, 237] on div "Project Details Prepared for: James Read, jread@calportland.com Account CALIFOR…" at bounding box center [823, 305] width 1106 height 639
click at [471, 249] on span "Inventory" at bounding box center [475, 253] width 70 height 14
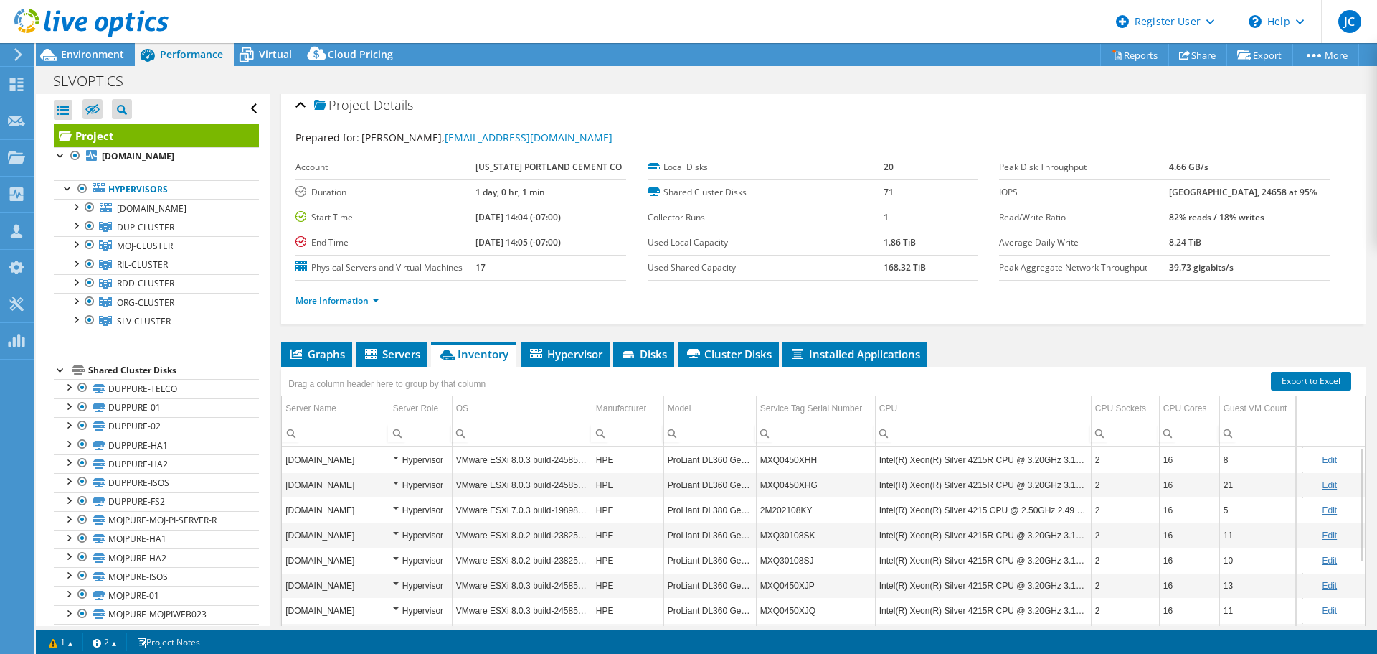
scroll to position [0, 0]
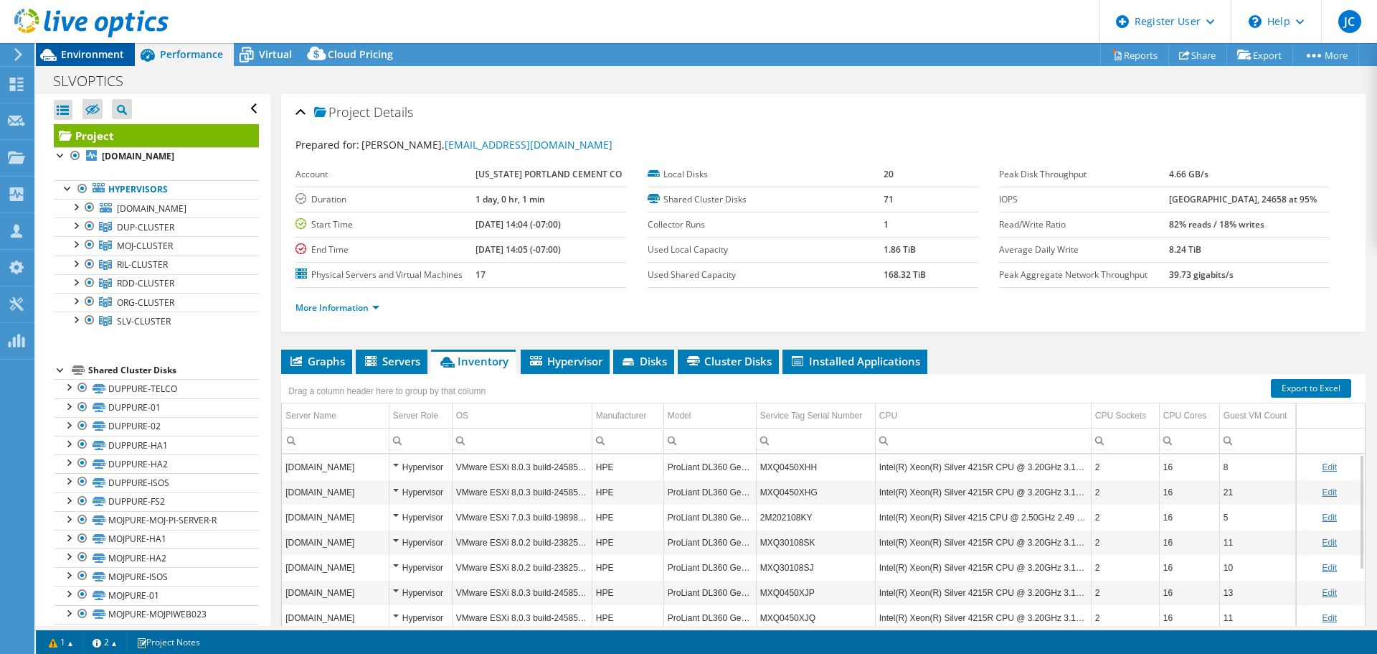
click at [101, 58] on span "Environment" at bounding box center [92, 54] width 63 height 14
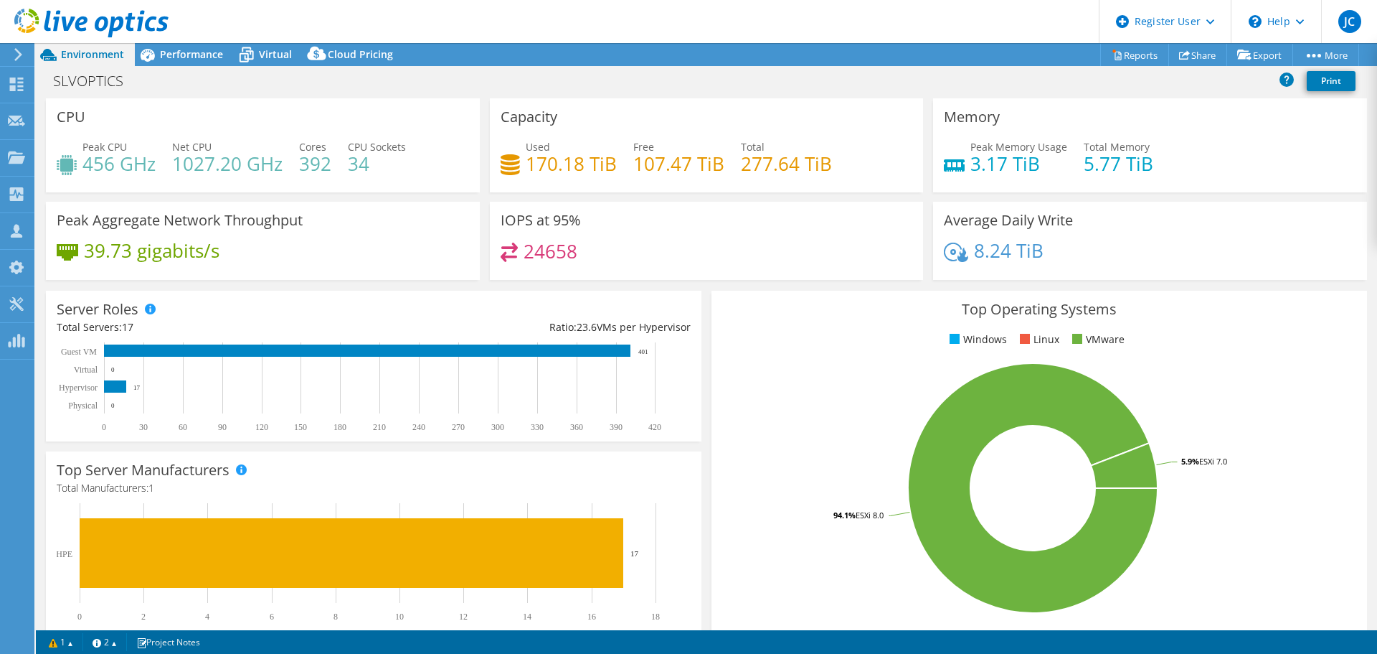
click at [143, 17] on icon at bounding box center [91, 23] width 154 height 29
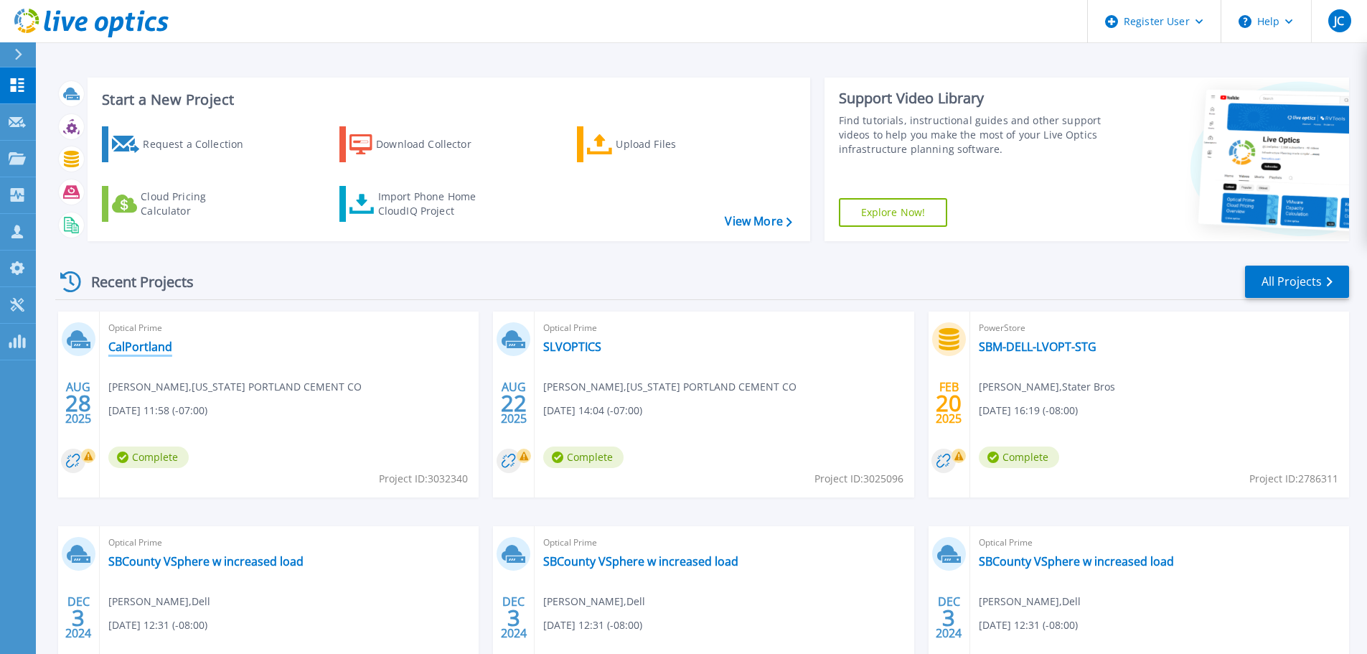
click at [154, 347] on link "CalPortland" at bounding box center [140, 346] width 64 height 14
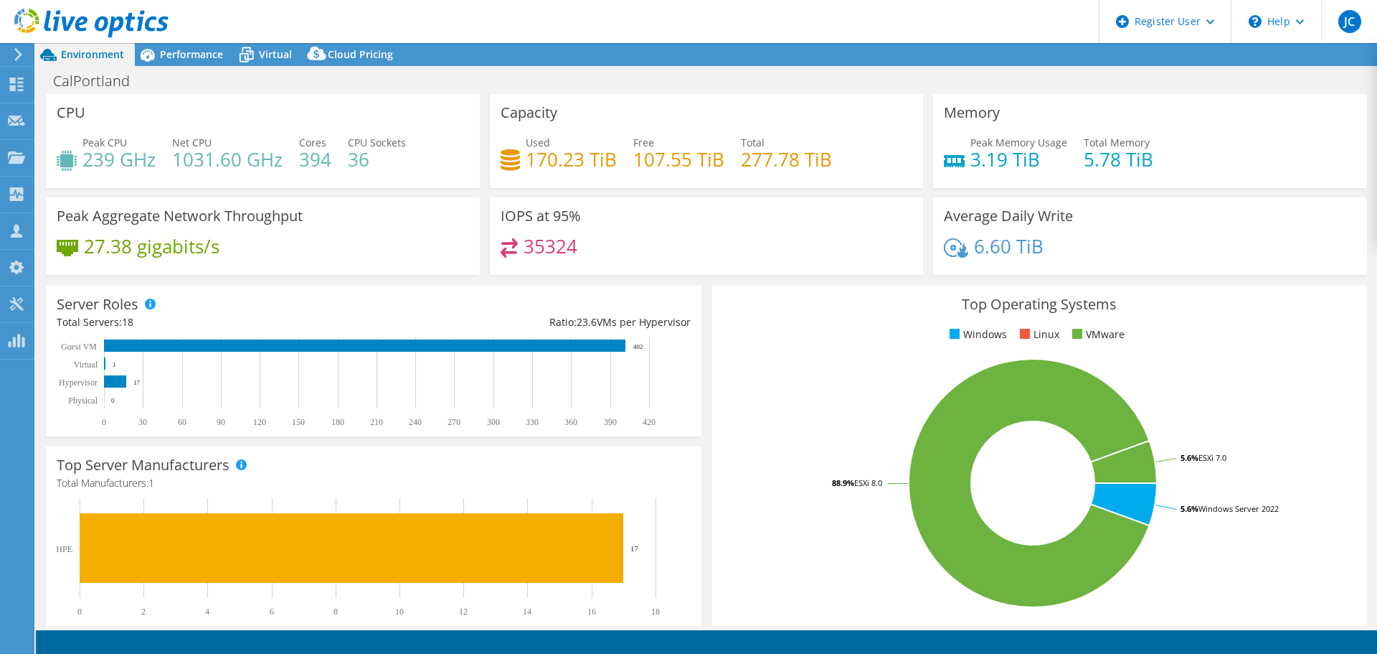
select select "USD"
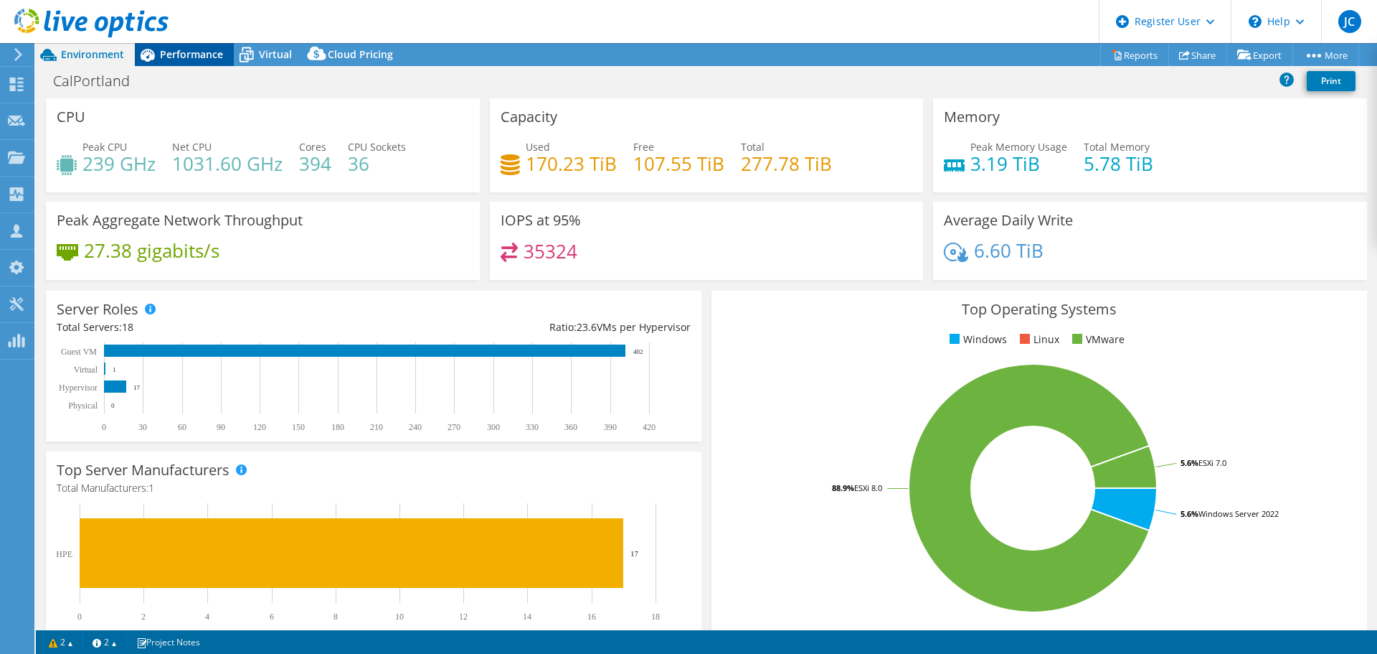
click at [184, 51] on span "Performance" at bounding box center [191, 54] width 63 height 14
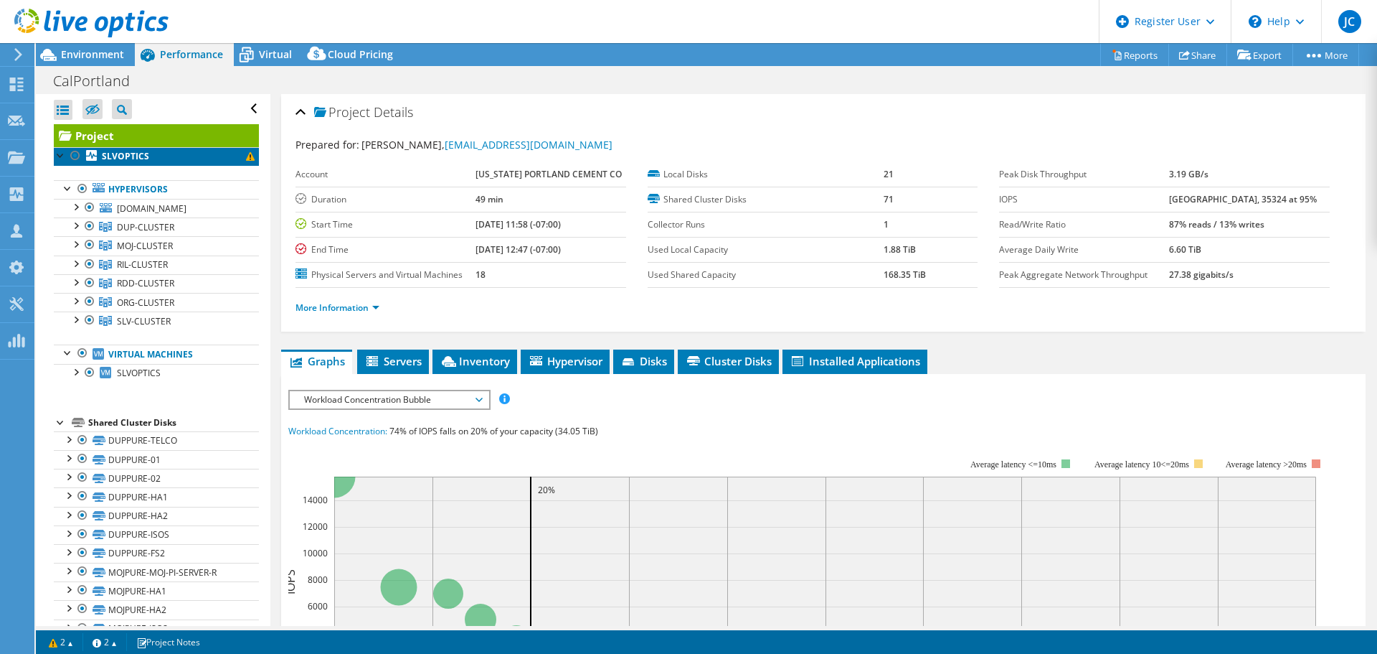
click at [246, 159] on span at bounding box center [250, 156] width 9 height 9
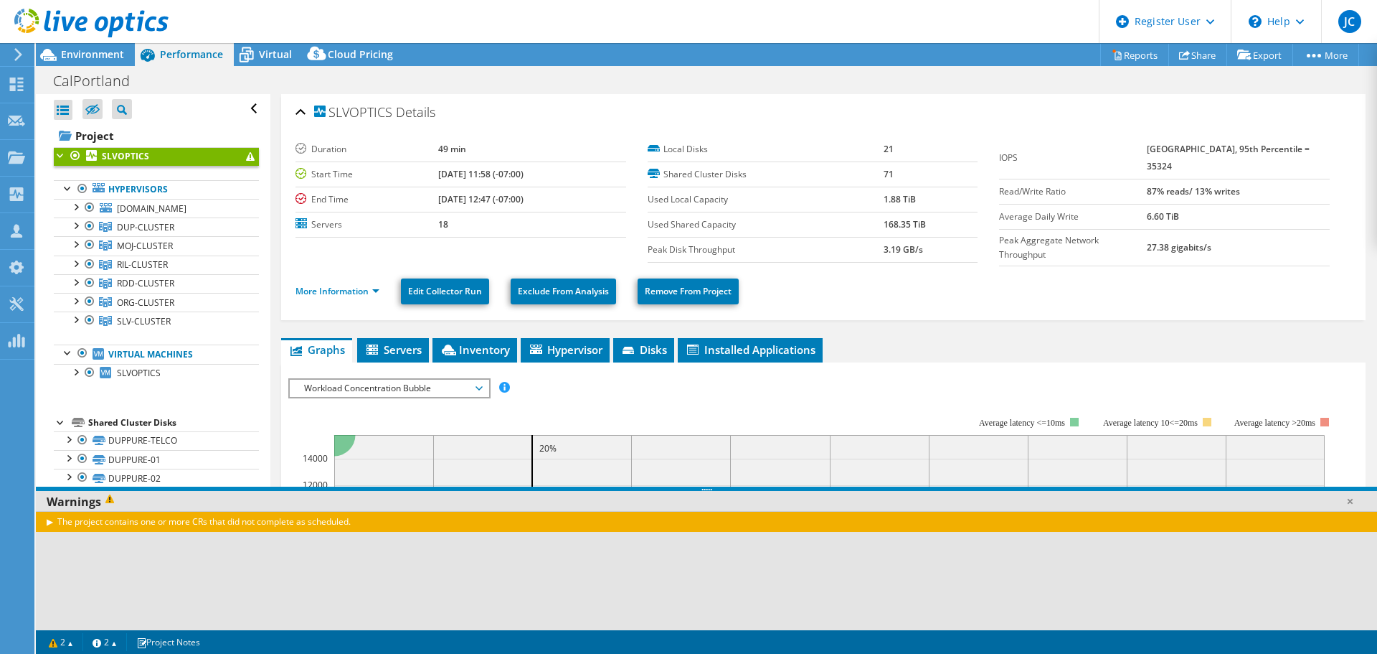
click at [127, 24] on use at bounding box center [91, 23] width 154 height 29
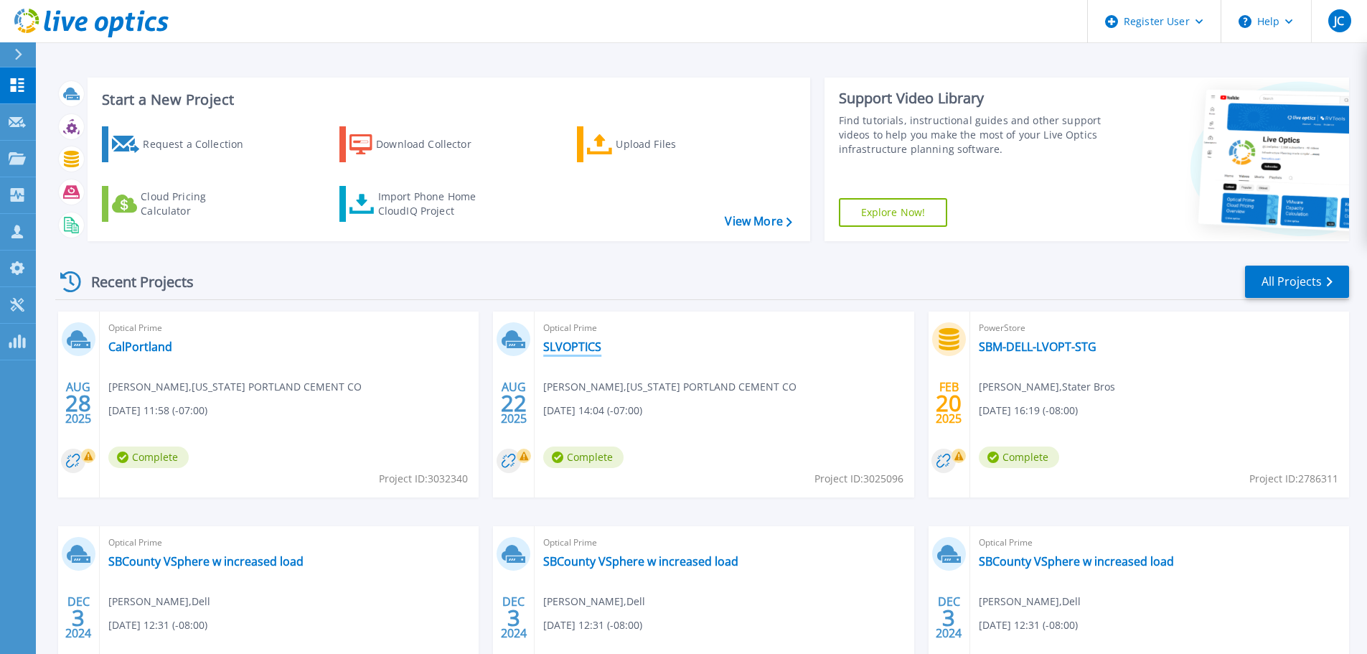
click at [590, 345] on link "SLVOPTICS" at bounding box center [572, 346] width 58 height 14
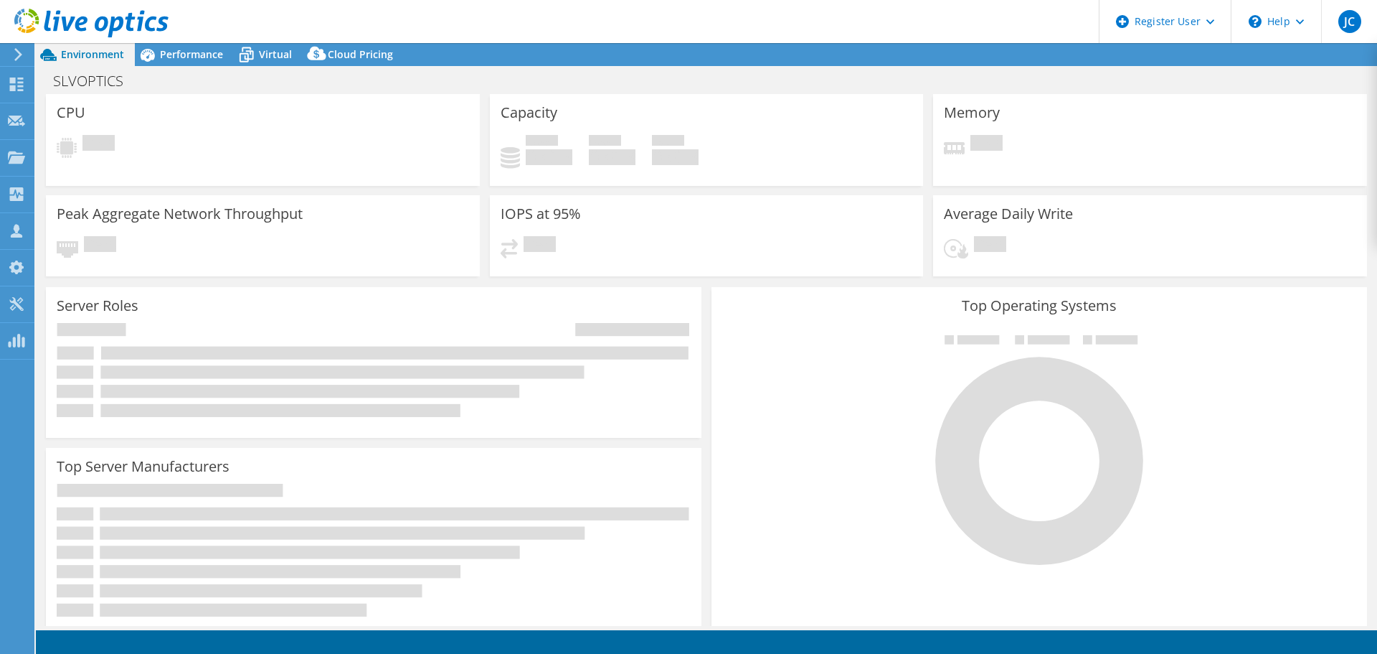
select select "USD"
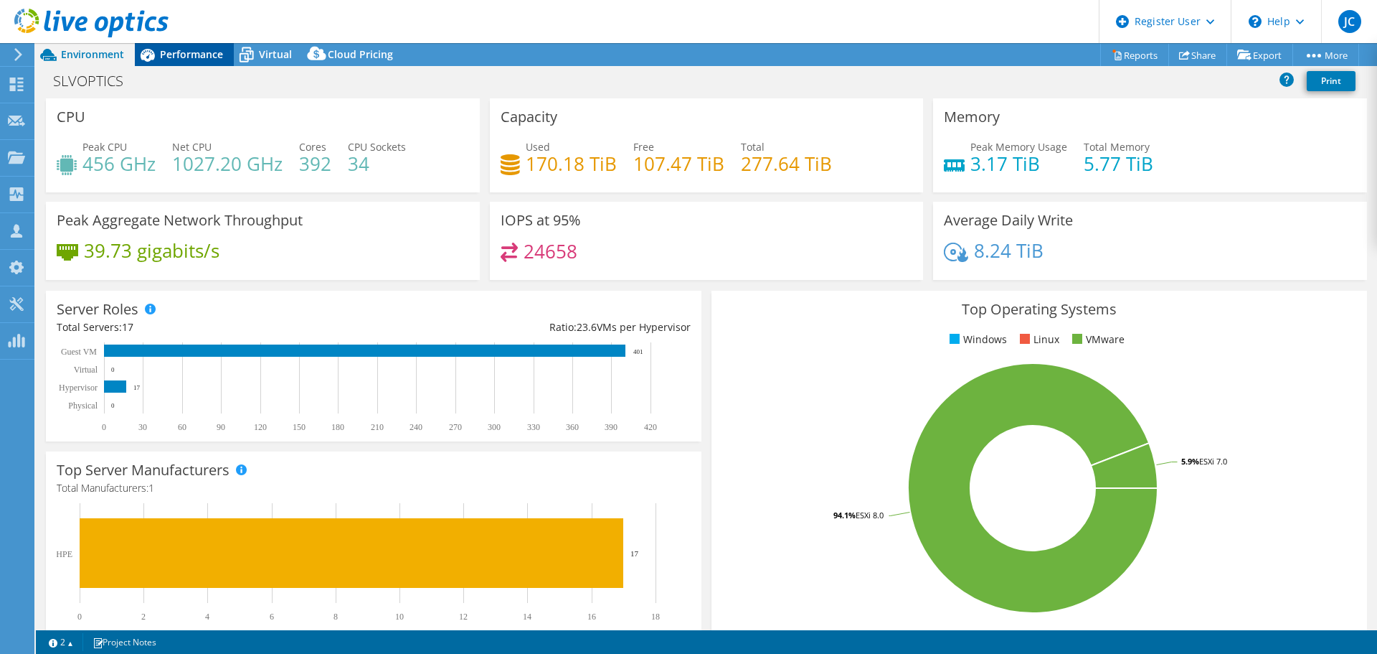
click at [199, 44] on div "Performance" at bounding box center [184, 54] width 99 height 23
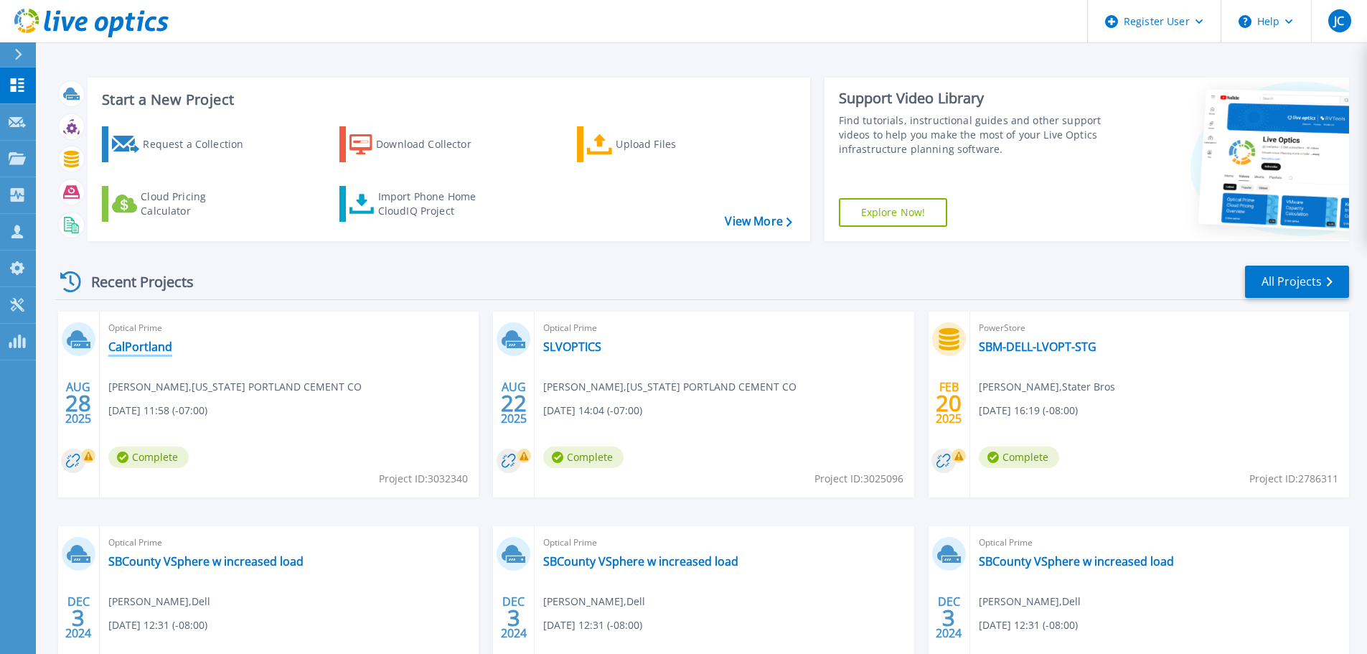
click at [154, 347] on link "CalPortland" at bounding box center [140, 346] width 64 height 14
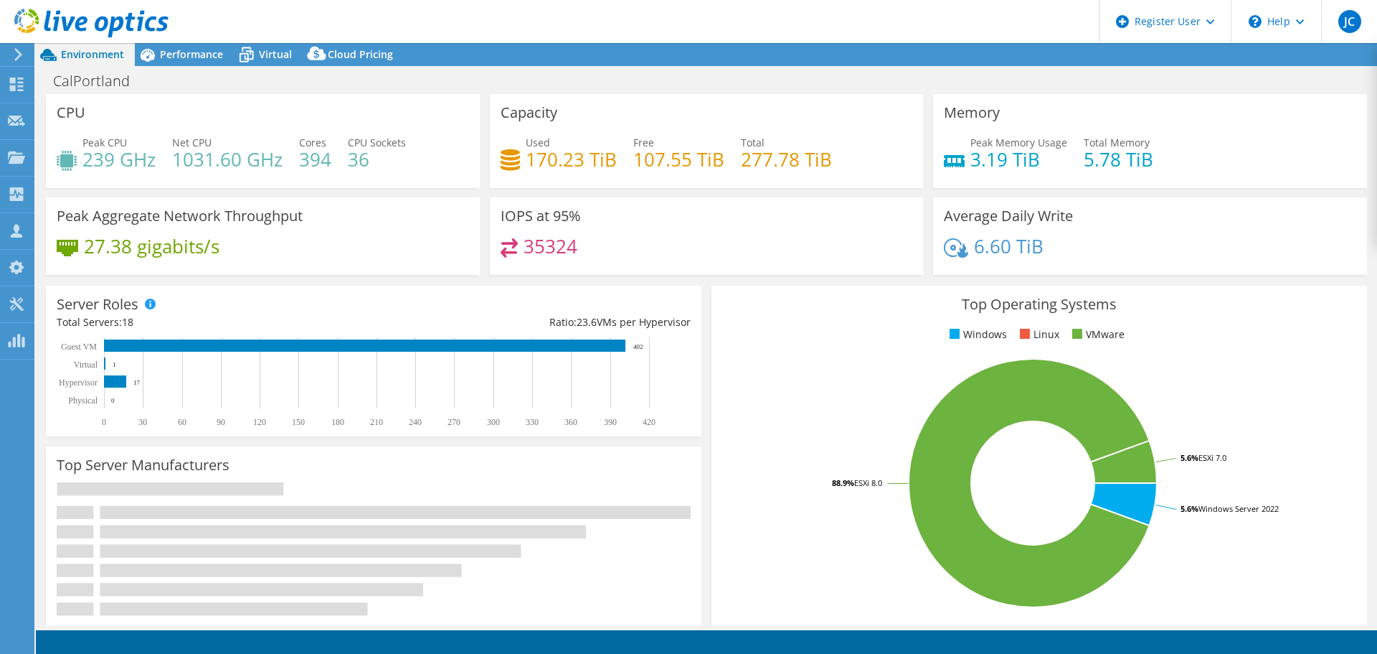
select select "USD"
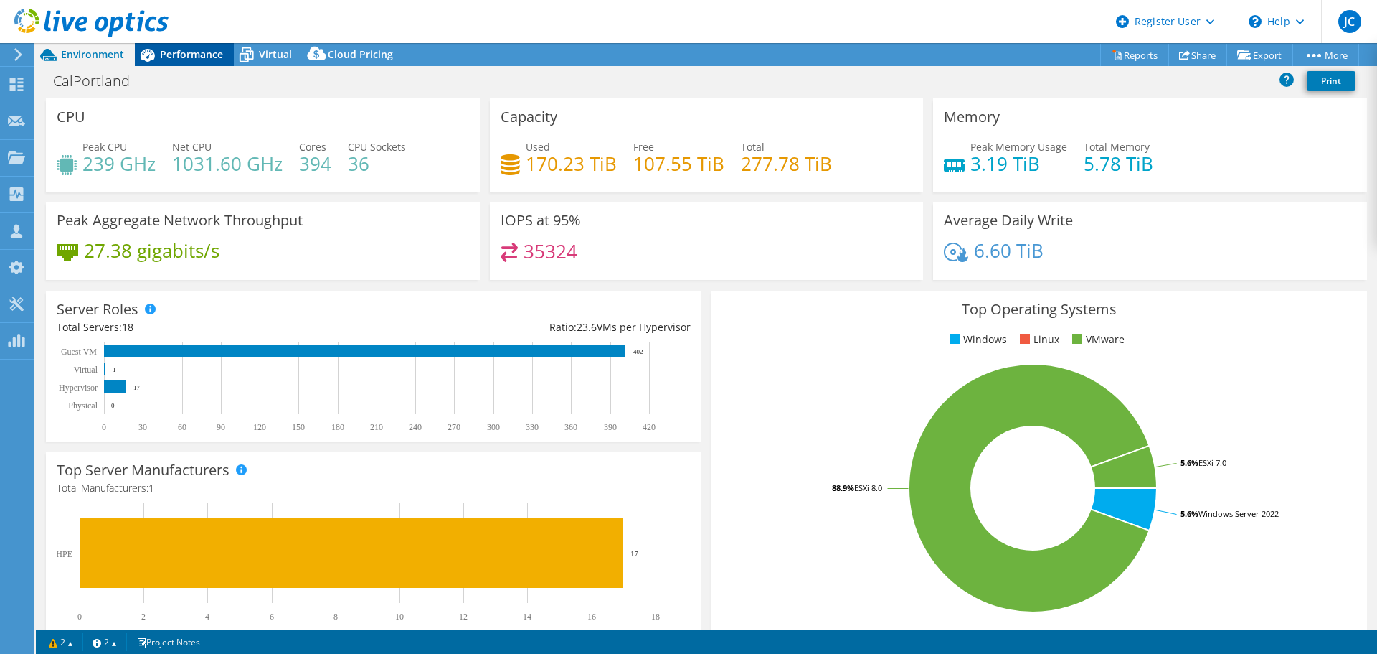
click at [206, 51] on span "Performance" at bounding box center [191, 54] width 63 height 14
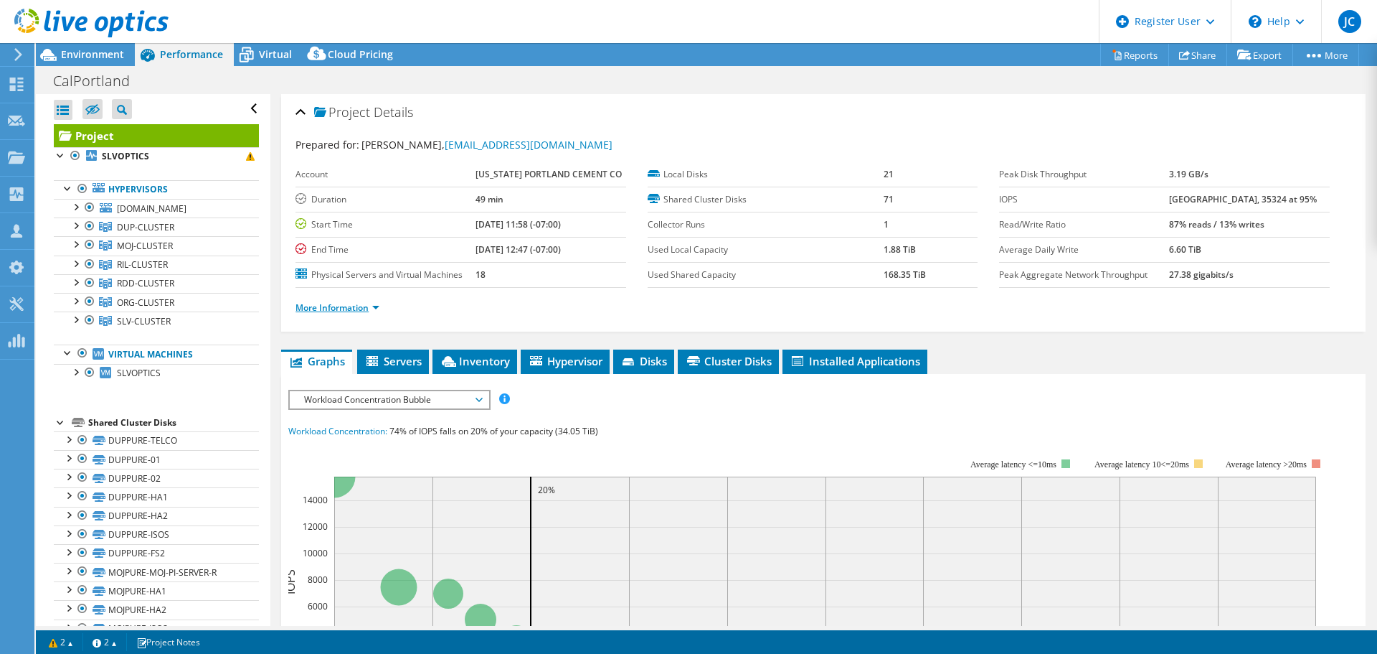
click at [377, 308] on link "More Information" at bounding box center [338, 307] width 84 height 12
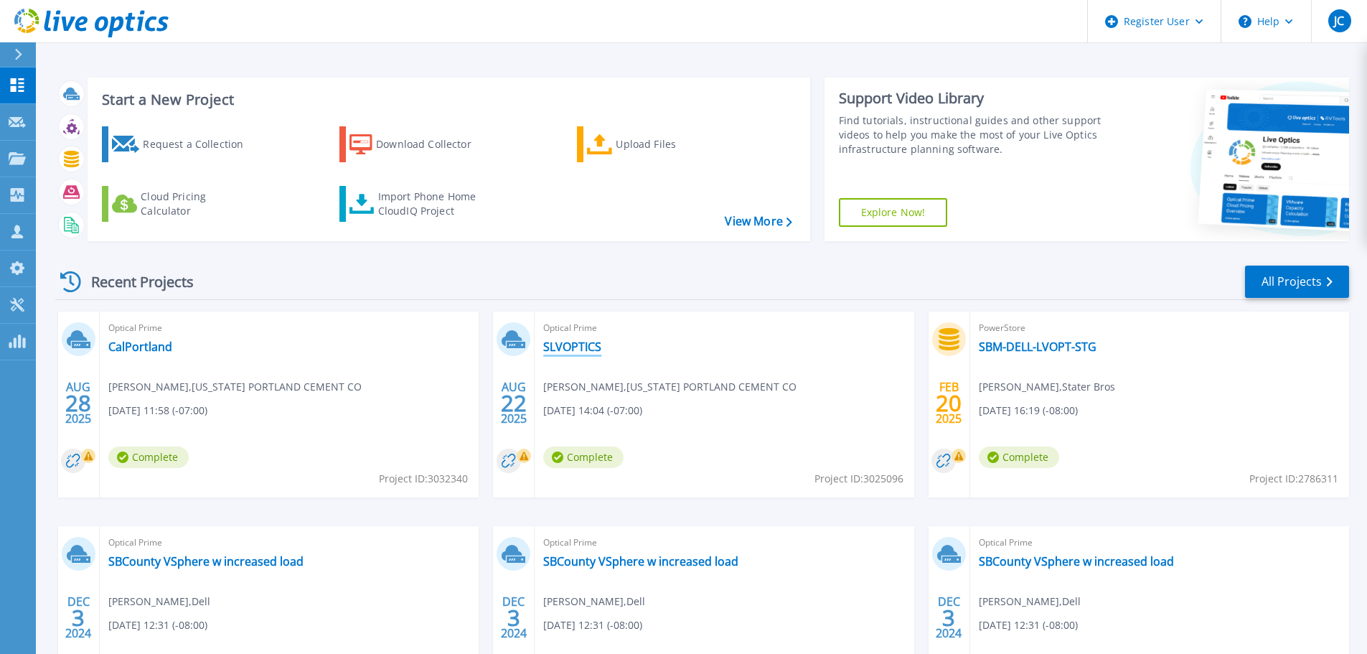
click at [566, 346] on link "SLVOPTICS" at bounding box center [572, 346] width 58 height 14
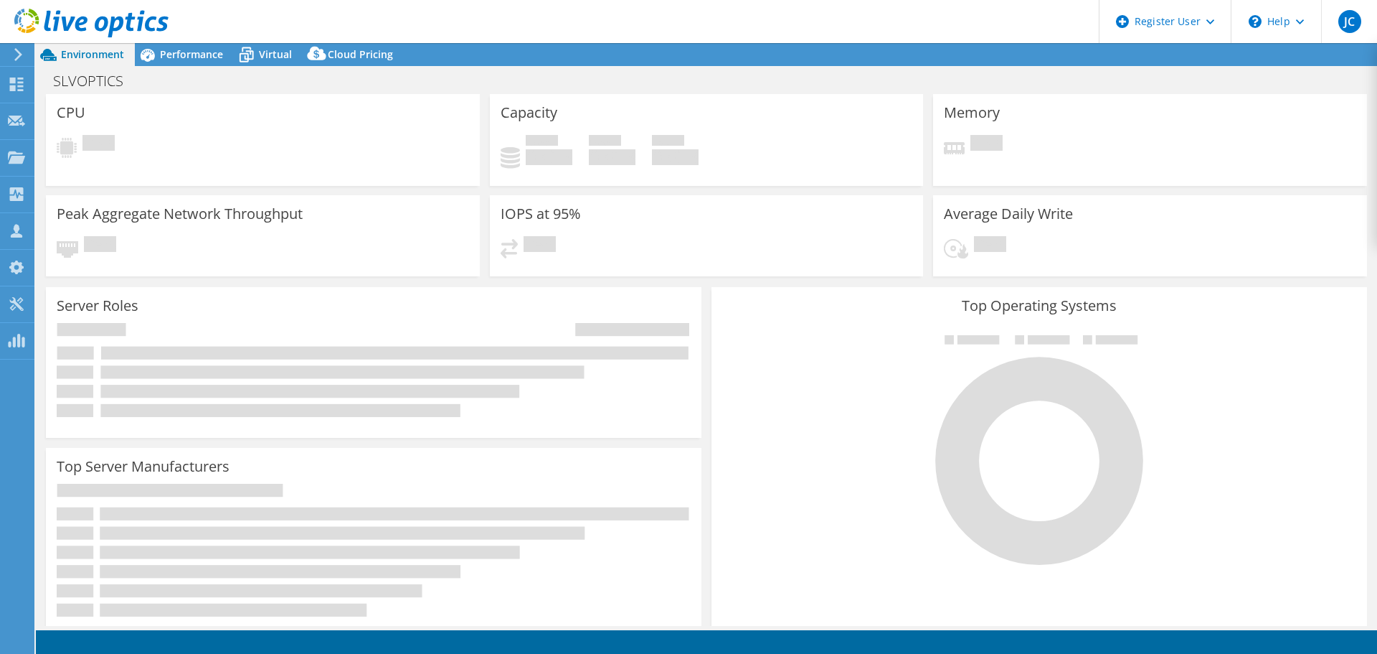
select select "USD"
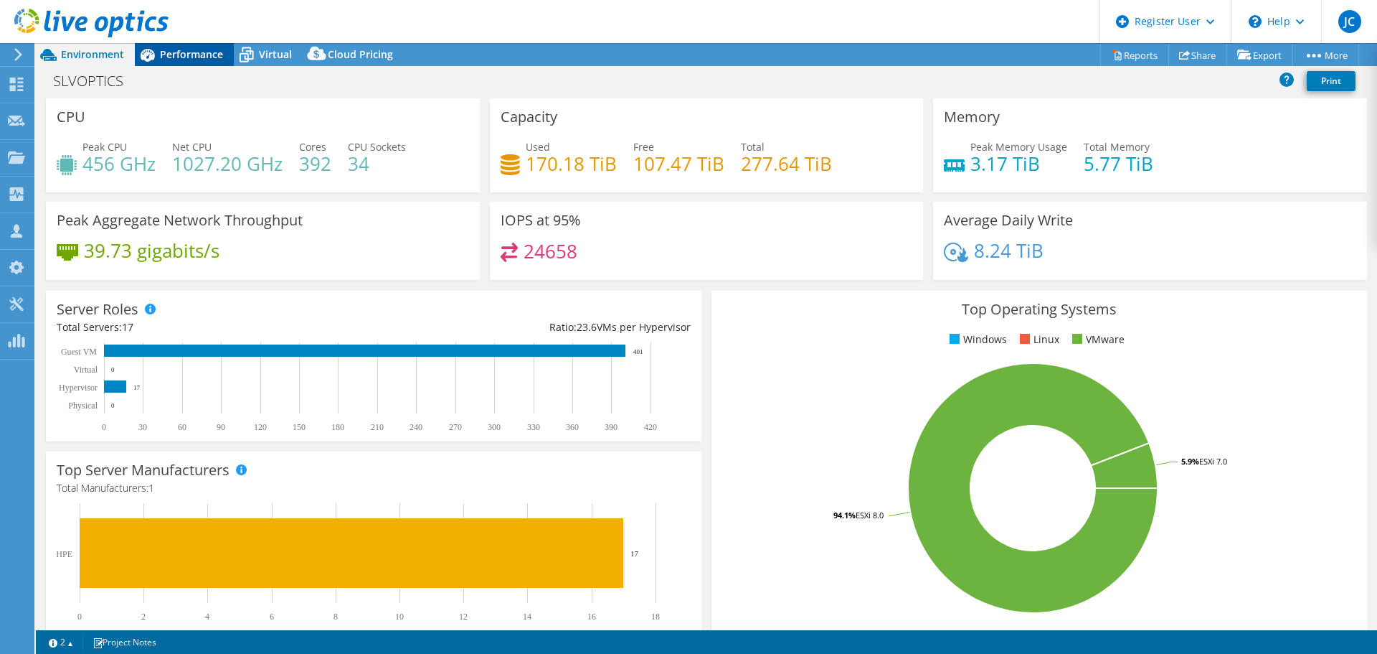
click at [193, 57] on span "Performance" at bounding box center [191, 54] width 63 height 14
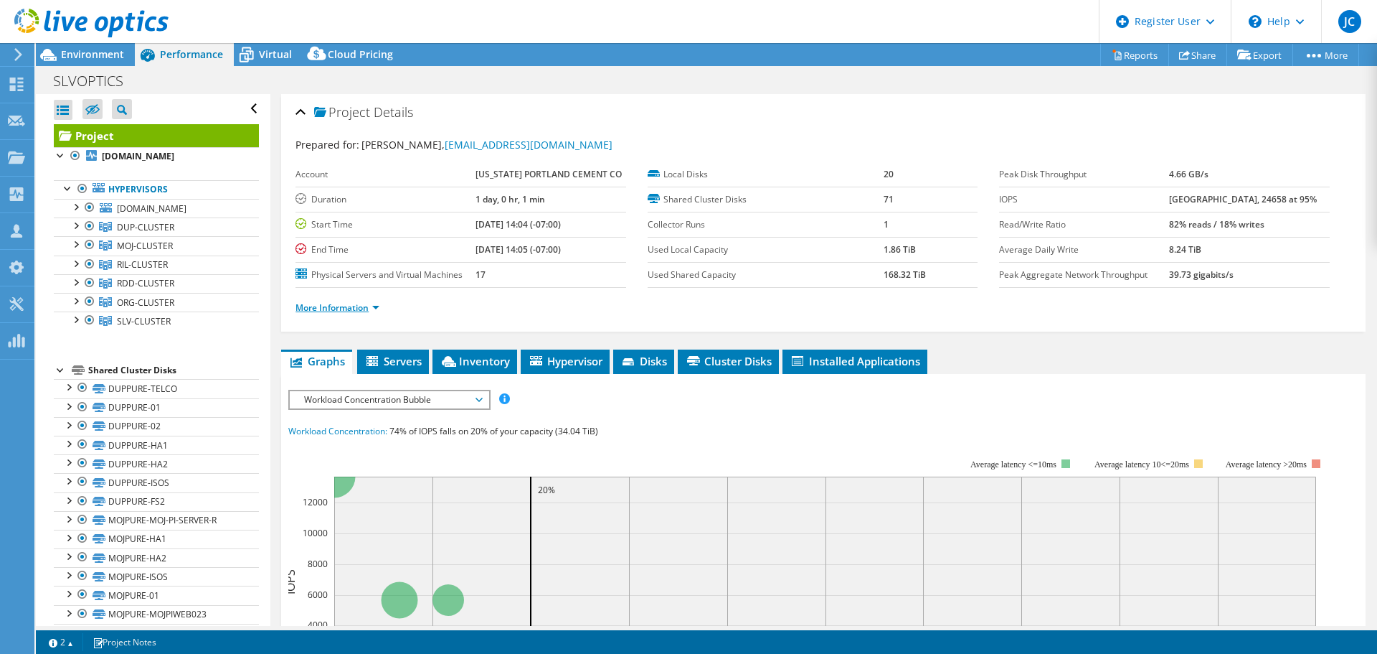
click at [338, 313] on link "More Information" at bounding box center [338, 307] width 84 height 12
